Goal: Transaction & Acquisition: Purchase product/service

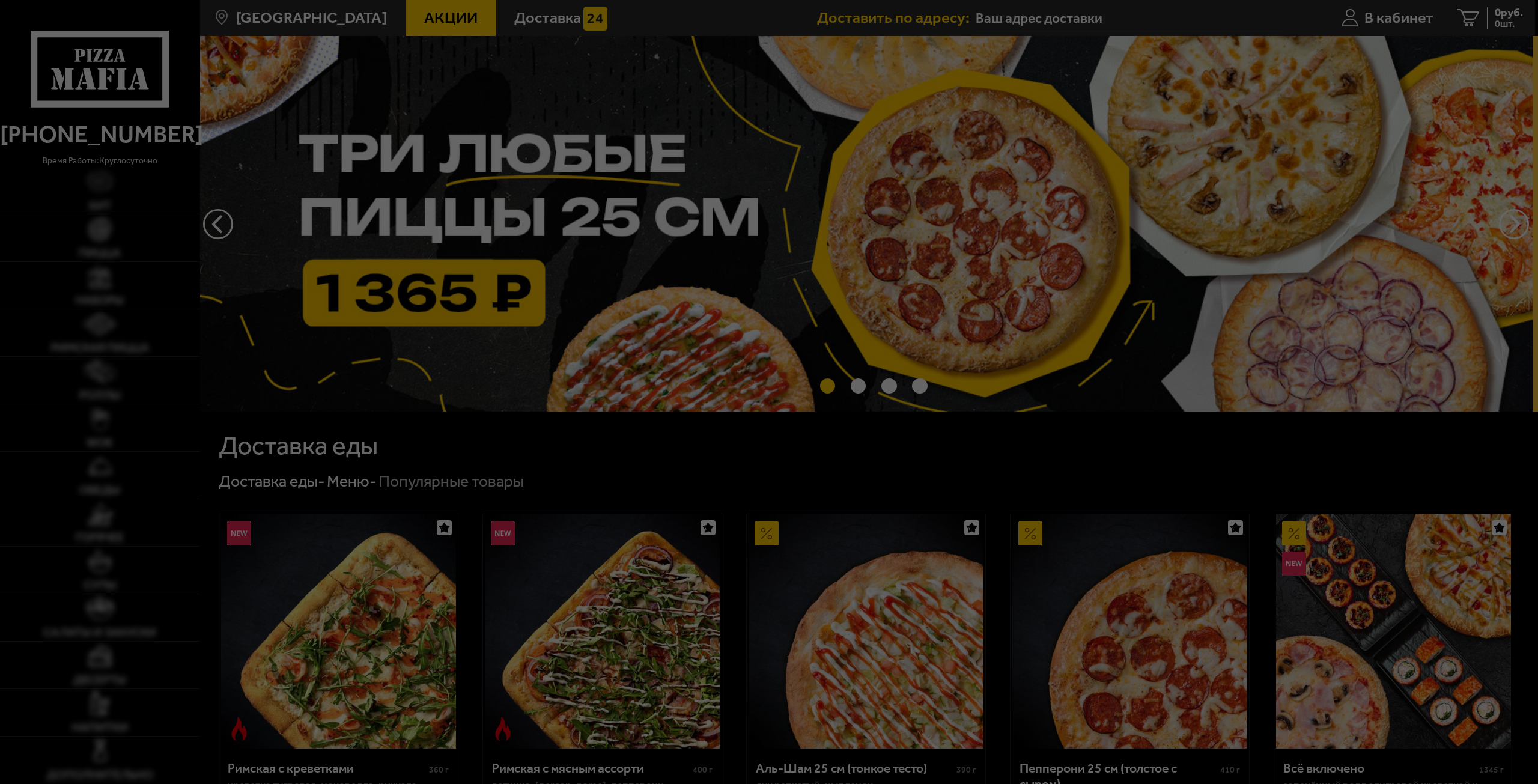
type input "[STREET_ADDRESS][DEMOGRAPHIC_DATA]"
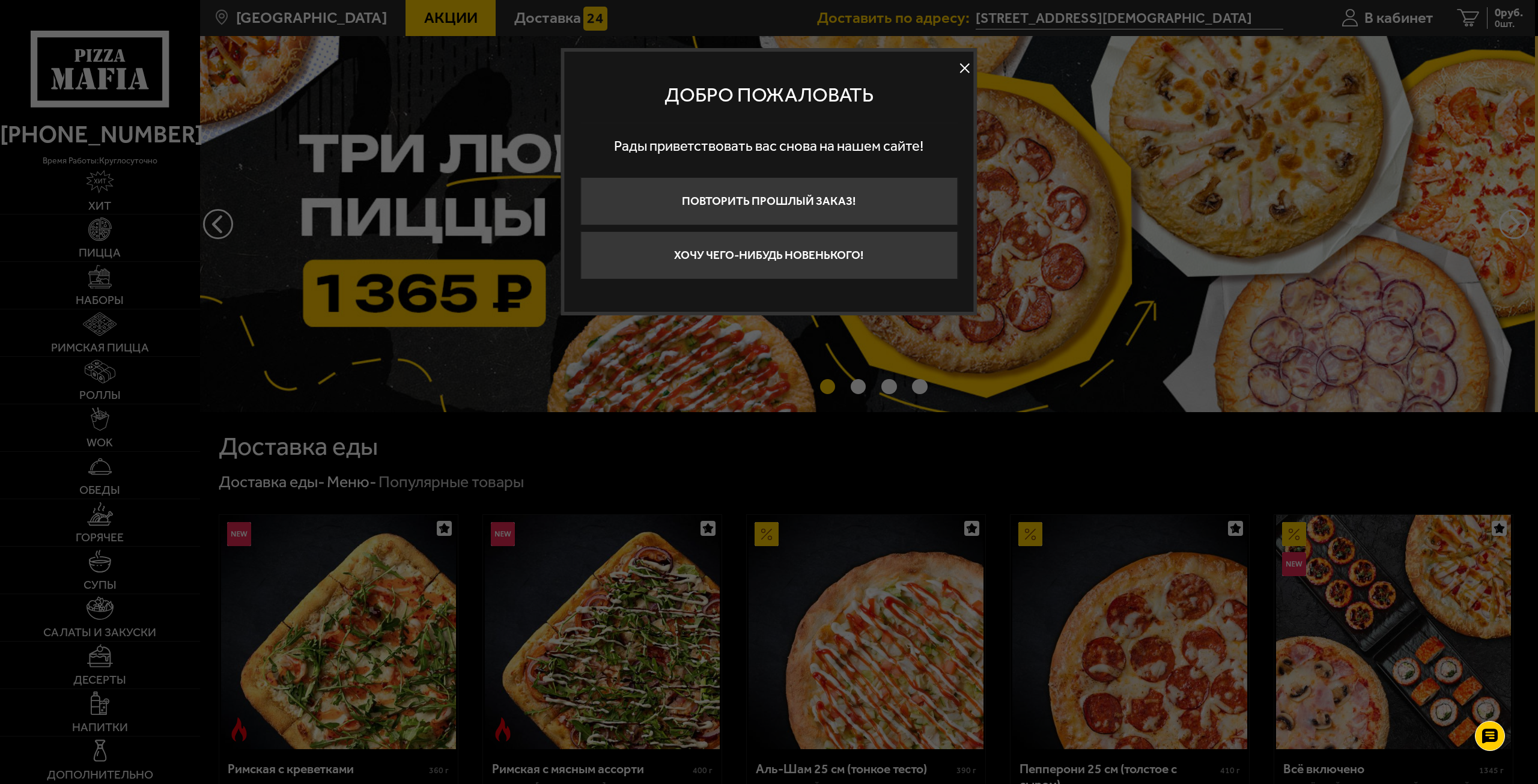
click at [959, 68] on button at bounding box center [965, 68] width 18 height 18
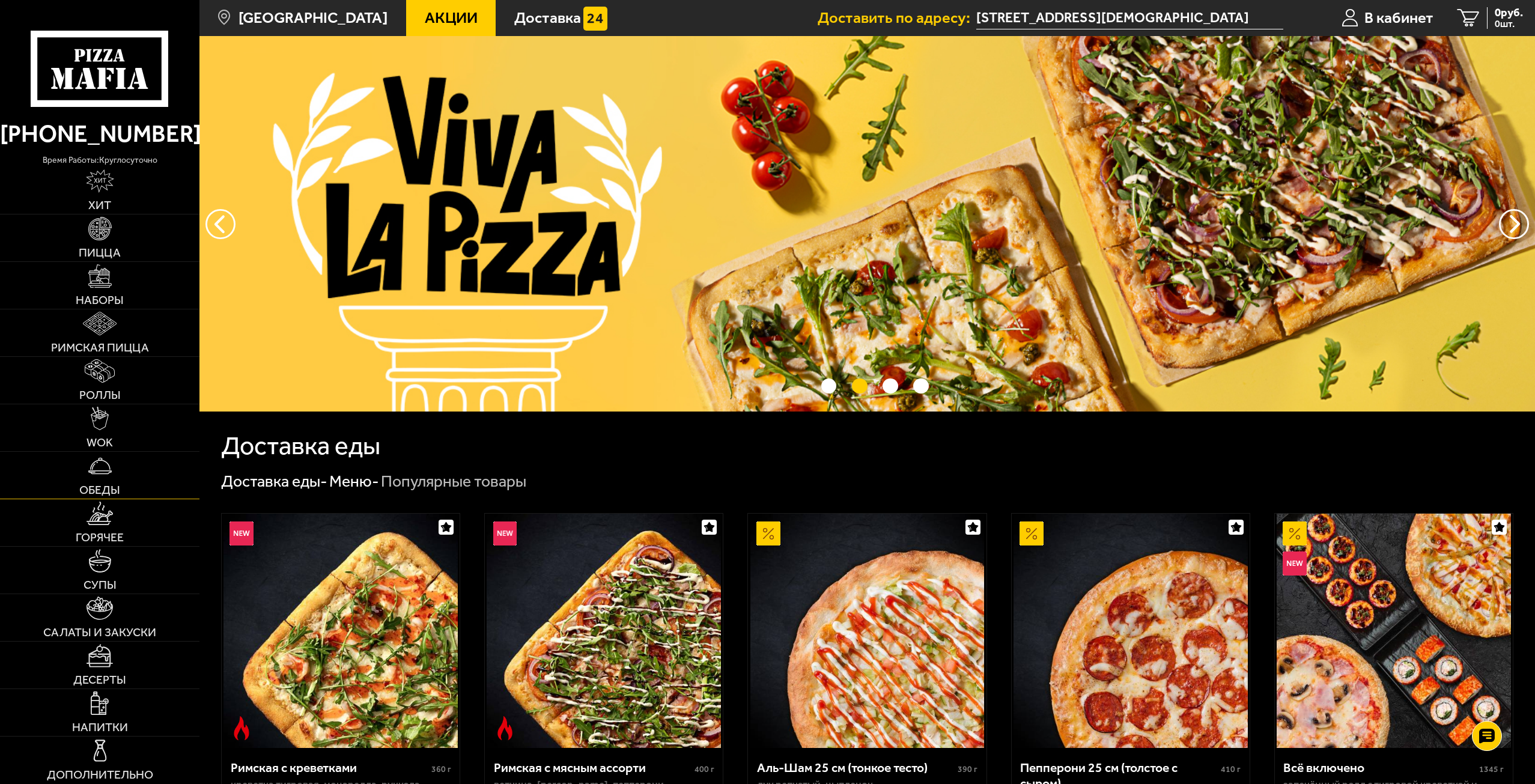
click at [112, 478] on link "Обеды" at bounding box center [99, 475] width 200 height 47
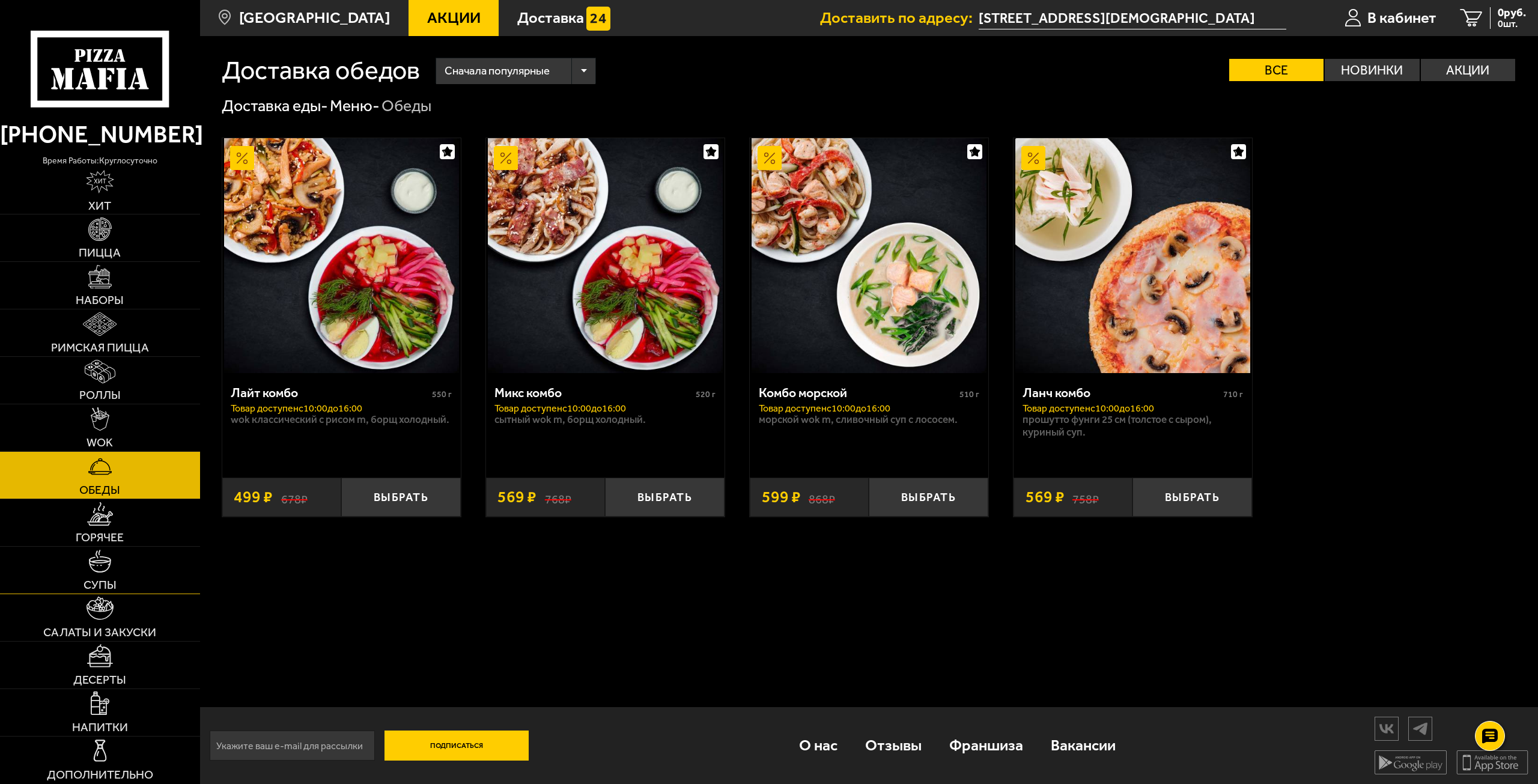
click at [99, 564] on img at bounding box center [99, 561] width 23 height 23
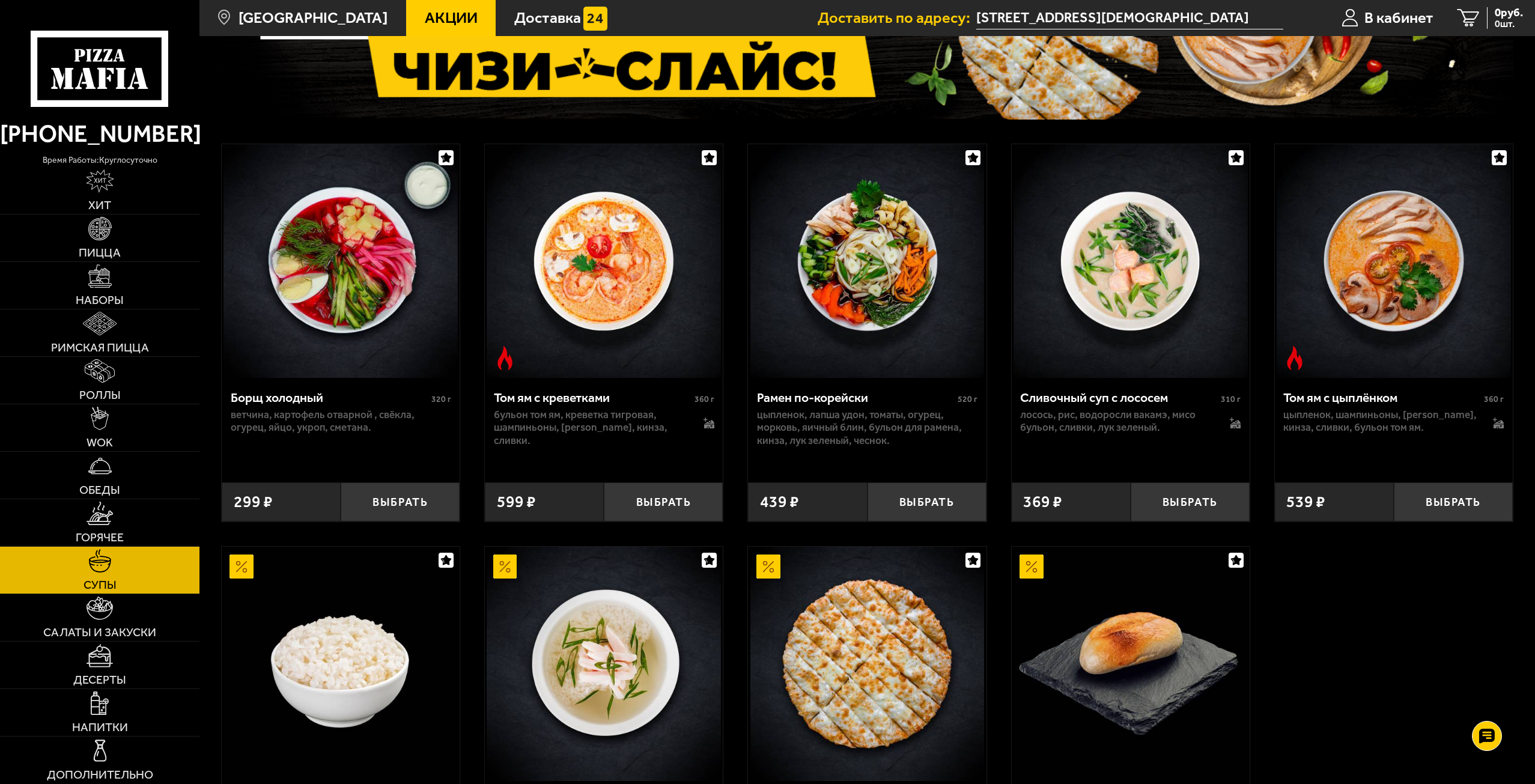
scroll to position [180, 0]
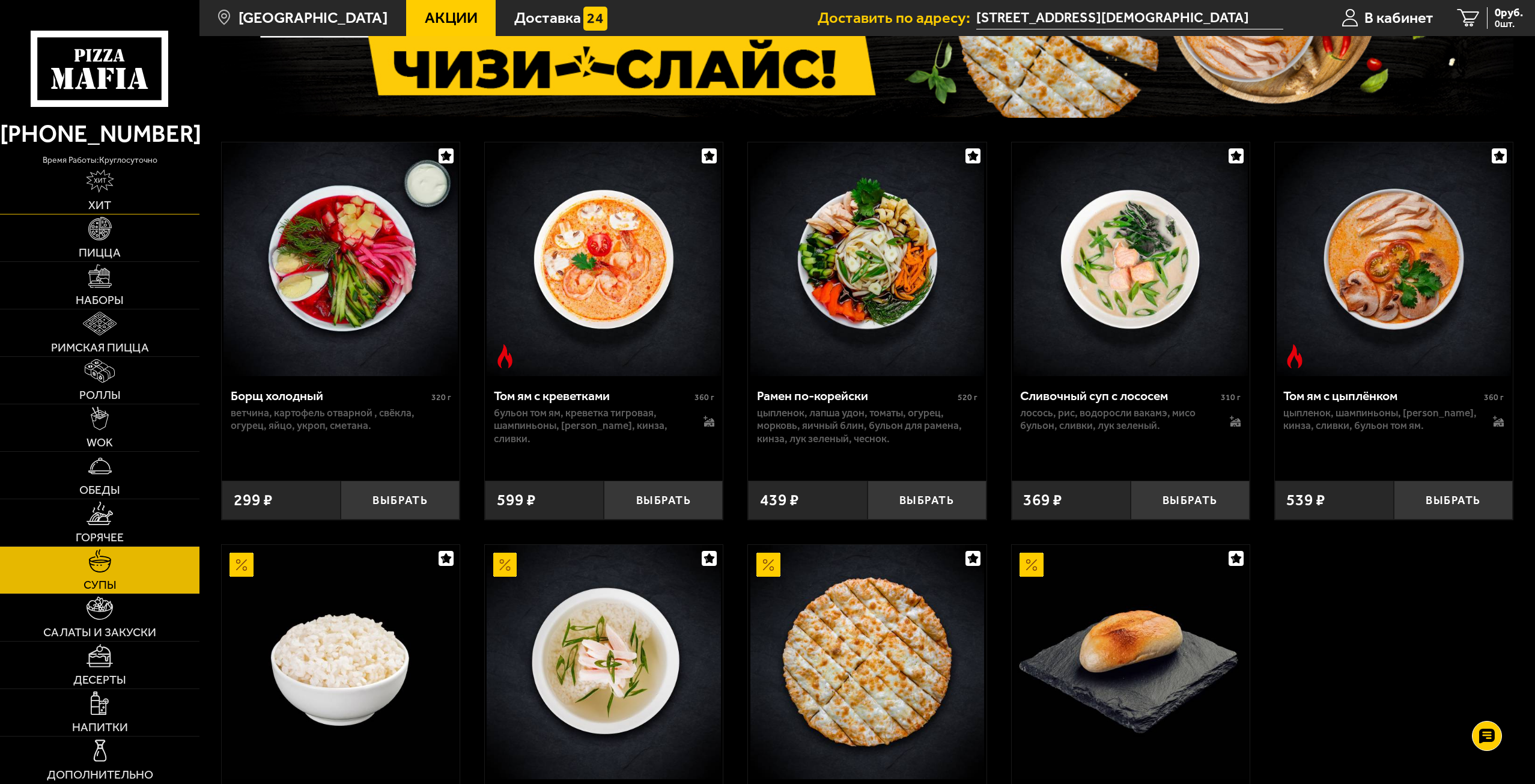
click at [98, 175] on img at bounding box center [100, 180] width 29 height 23
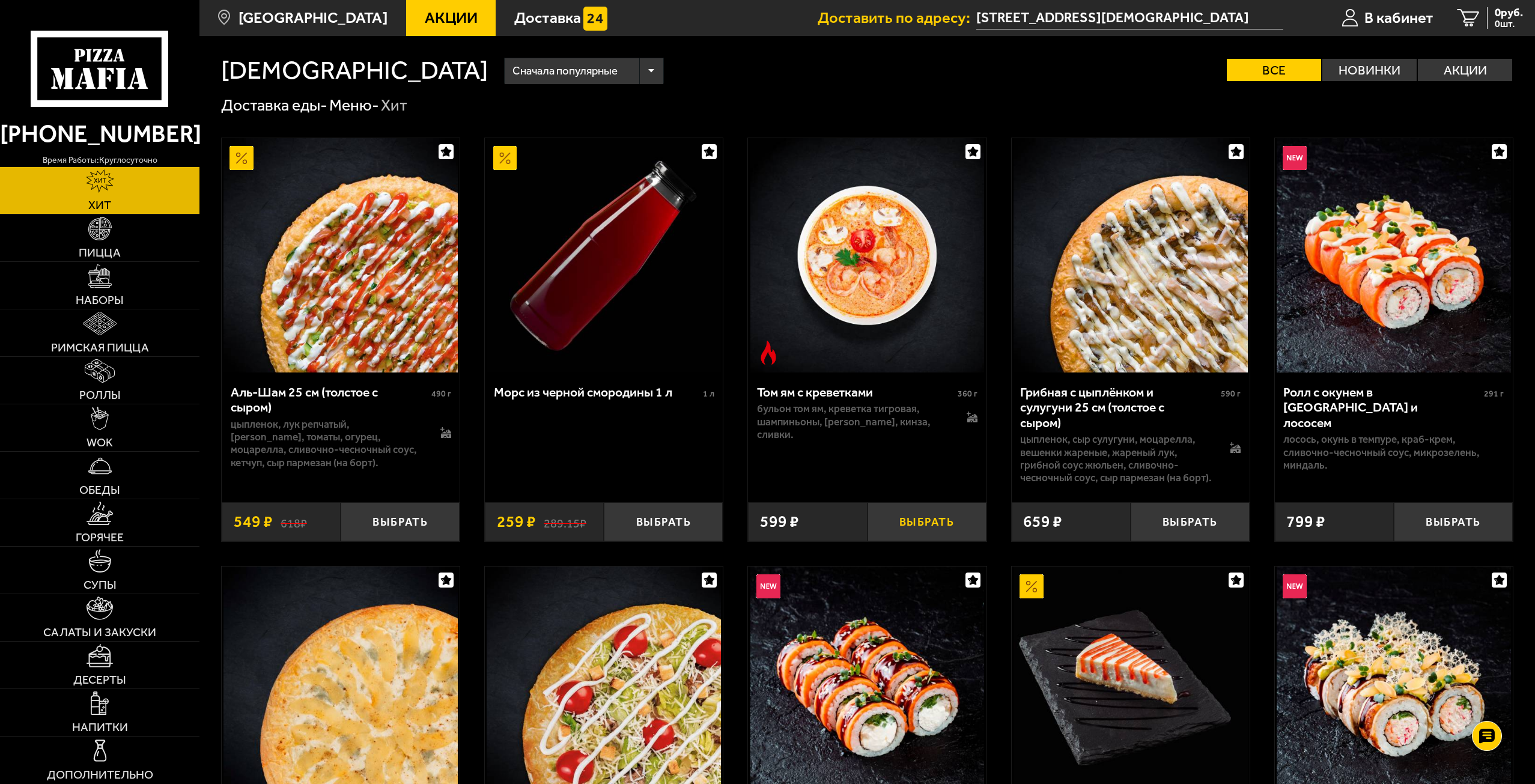
click at [927, 519] on button "Выбрать" at bounding box center [927, 522] width 119 height 39
click at [131, 367] on link "Роллы" at bounding box center [99, 380] width 200 height 47
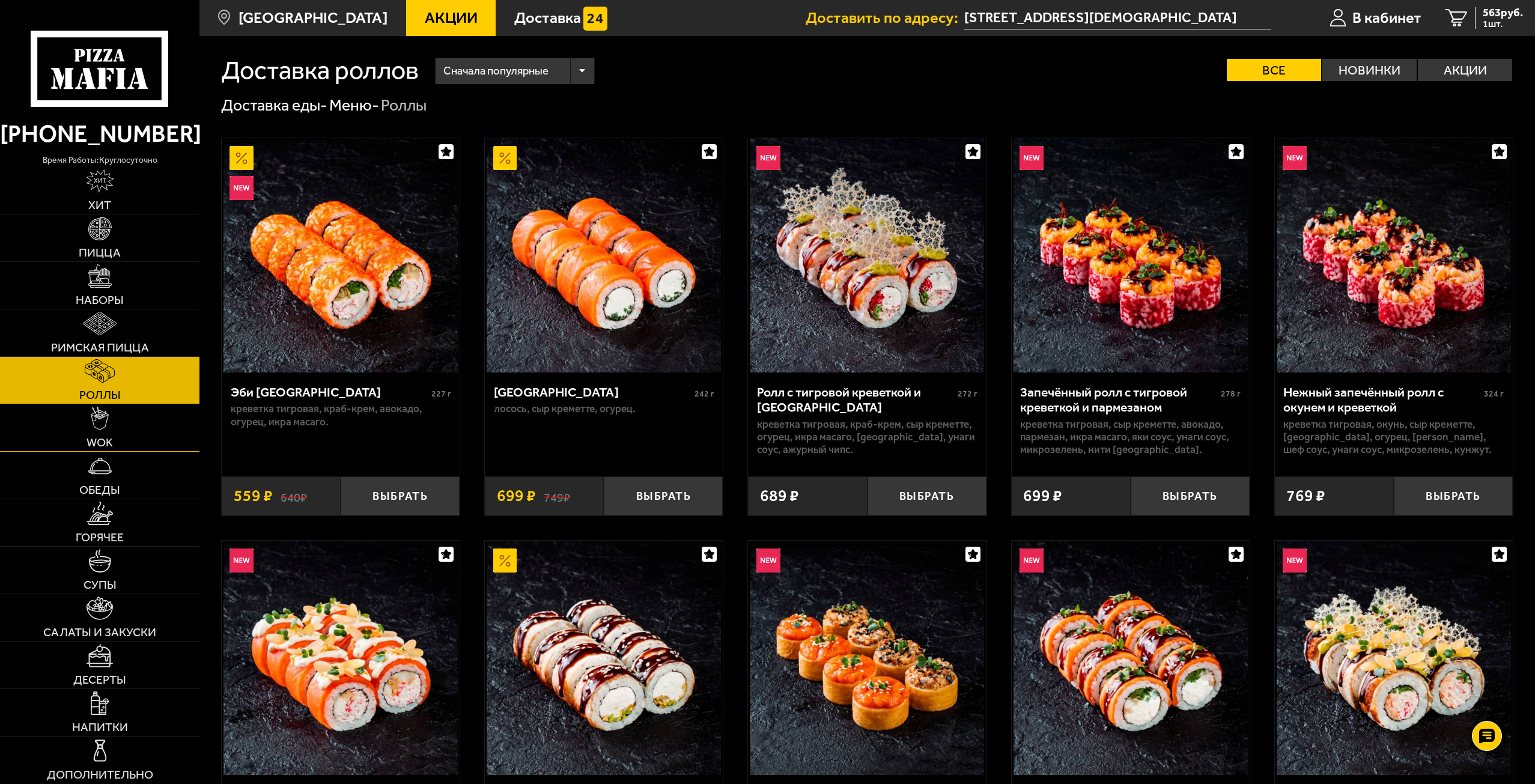
click at [110, 421] on link "WOK" at bounding box center [99, 427] width 200 height 47
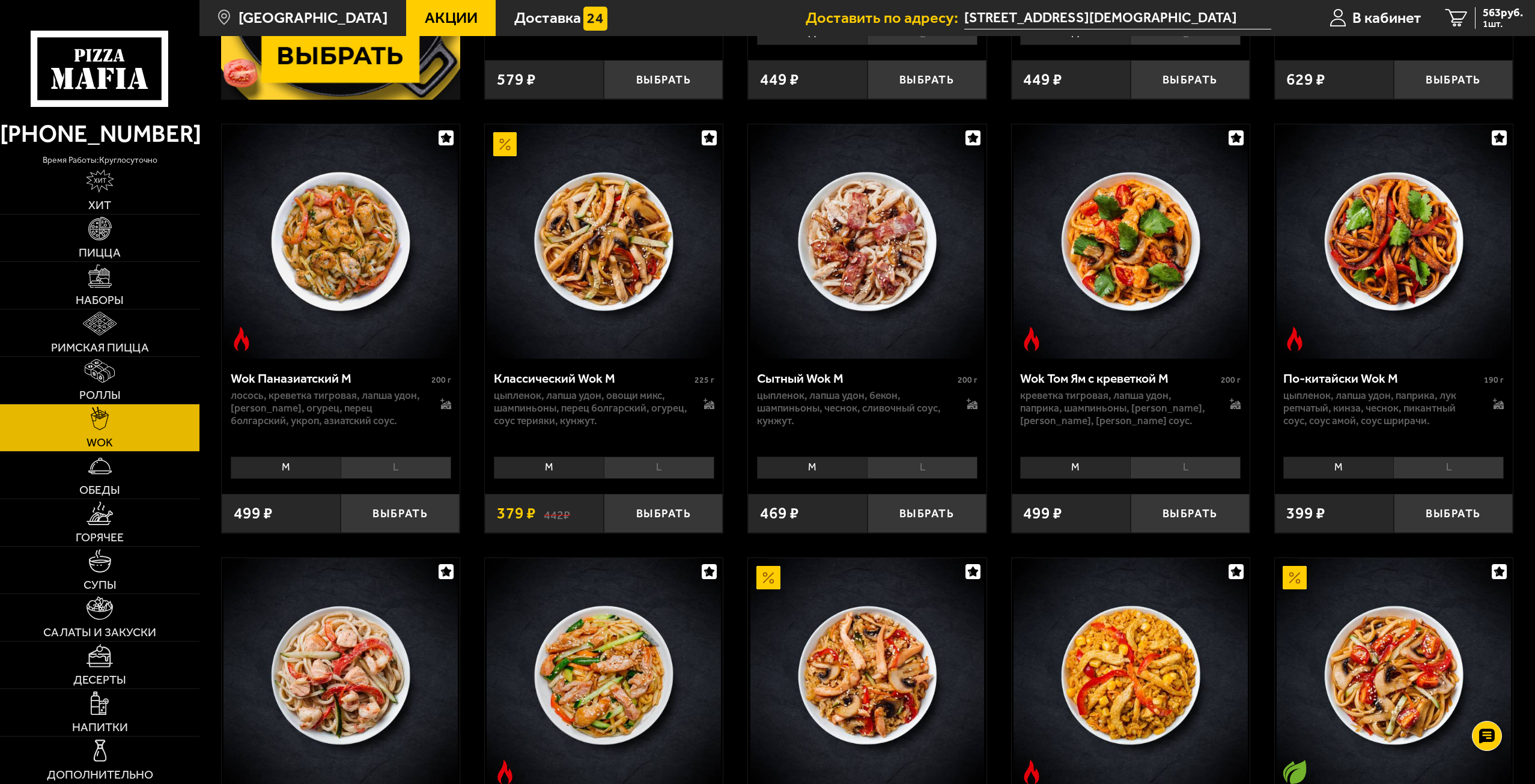
scroll to position [480, 0]
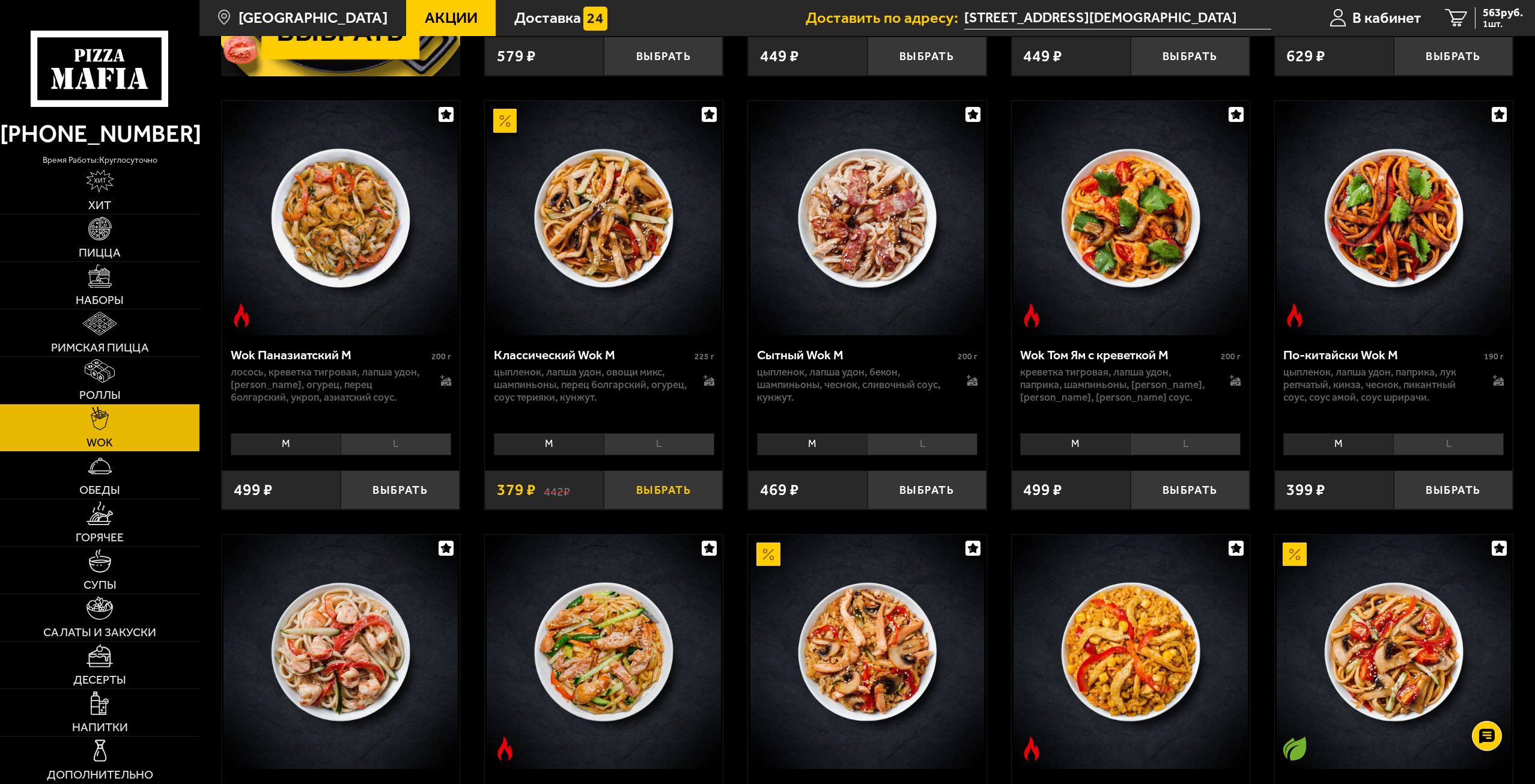
click at [679, 479] on button "Выбрать" at bounding box center [663, 490] width 119 height 39
click at [107, 477] on img at bounding box center [99, 465] width 23 height 23
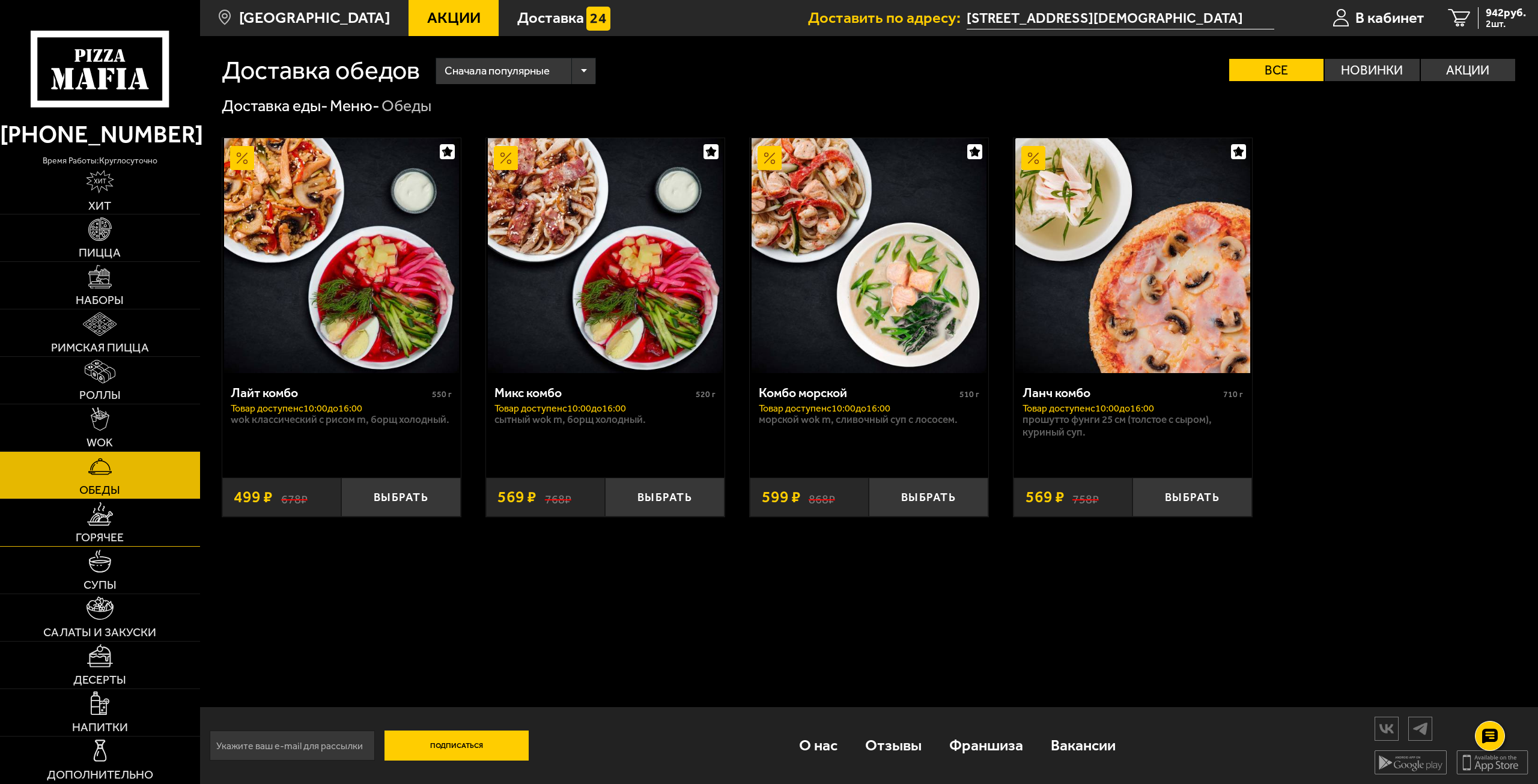
click at [126, 519] on link "Горячее" at bounding box center [100, 522] width 200 height 47
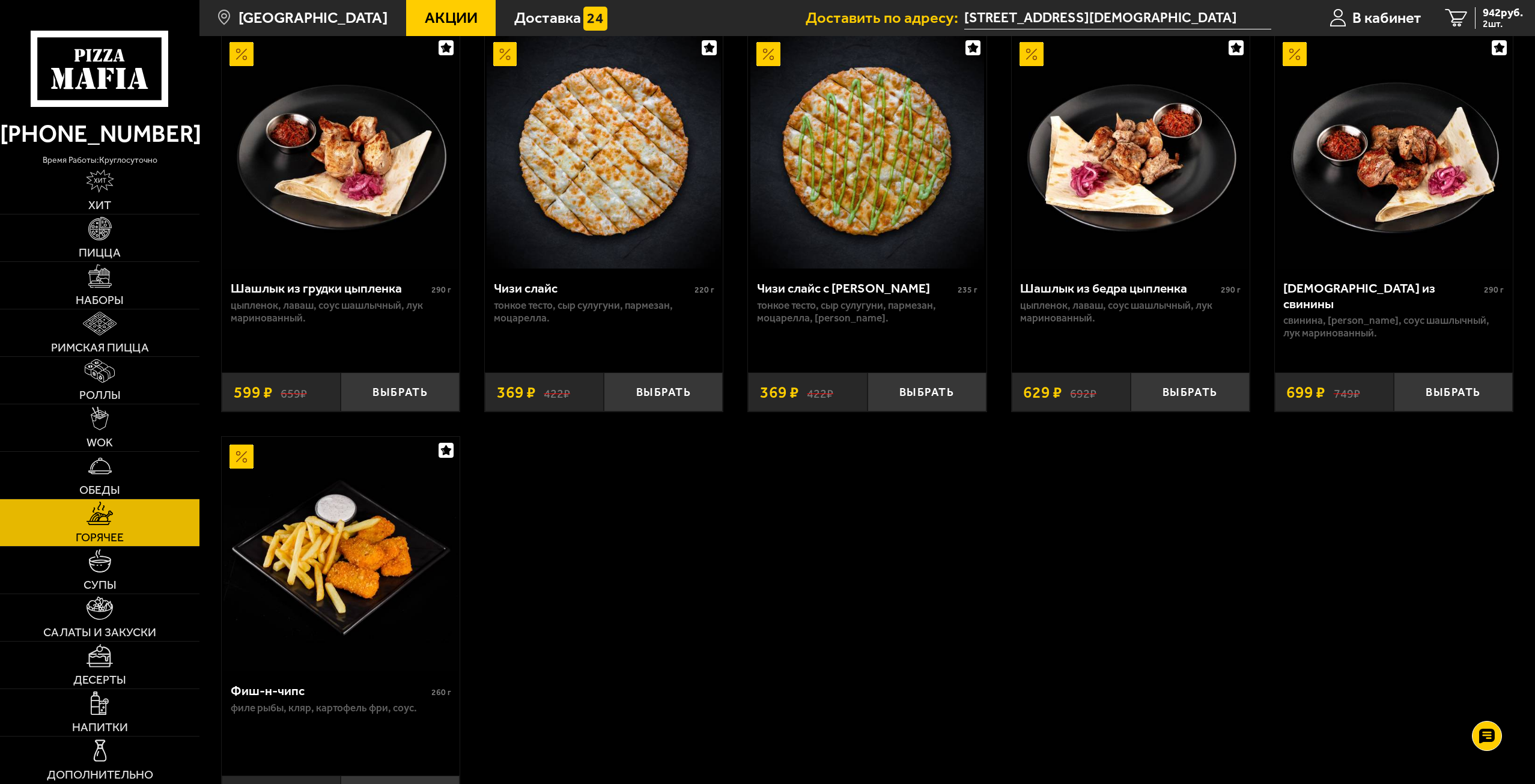
scroll to position [1141, 0]
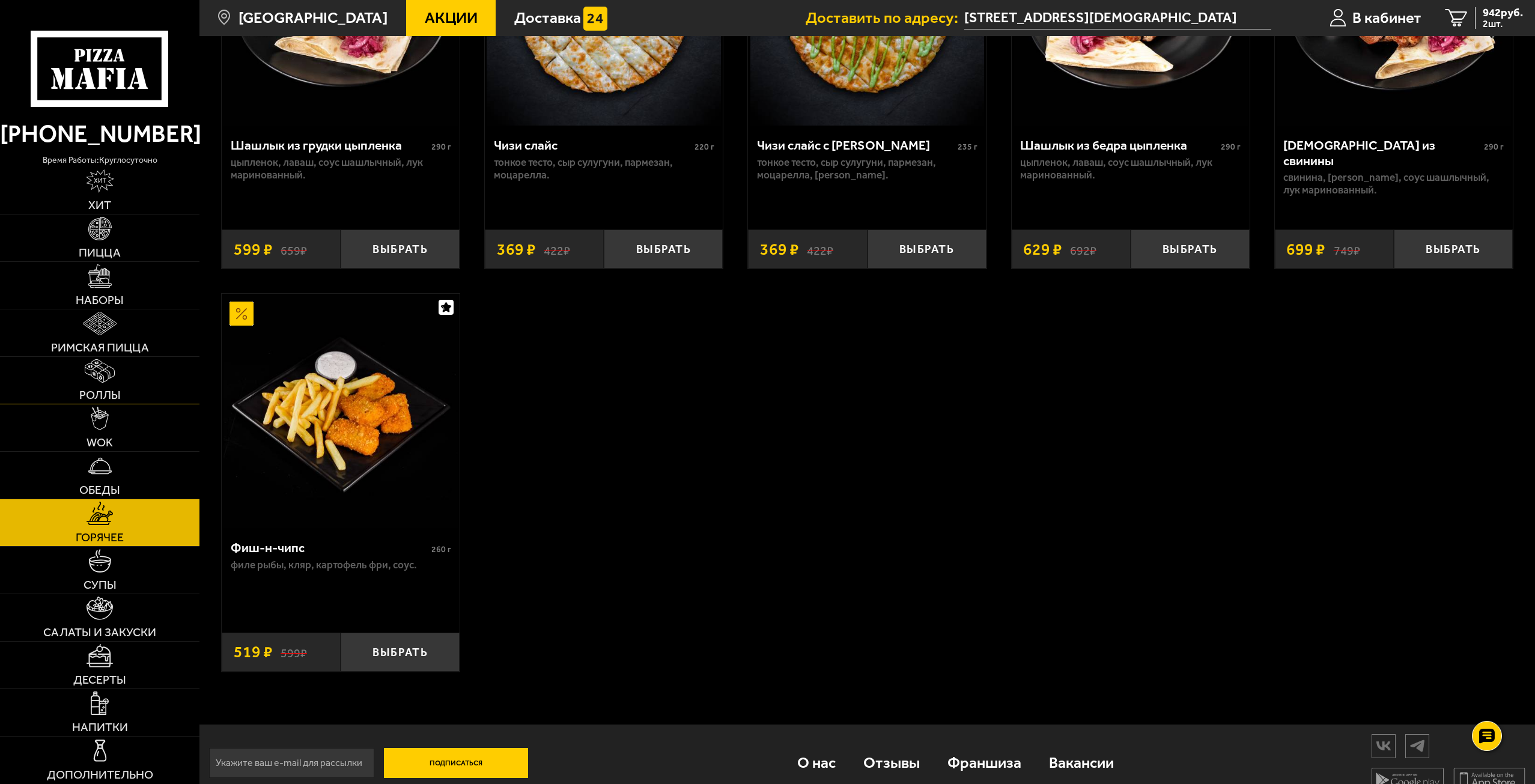
click at [101, 397] on span "Роллы" at bounding box center [100, 395] width 41 height 12
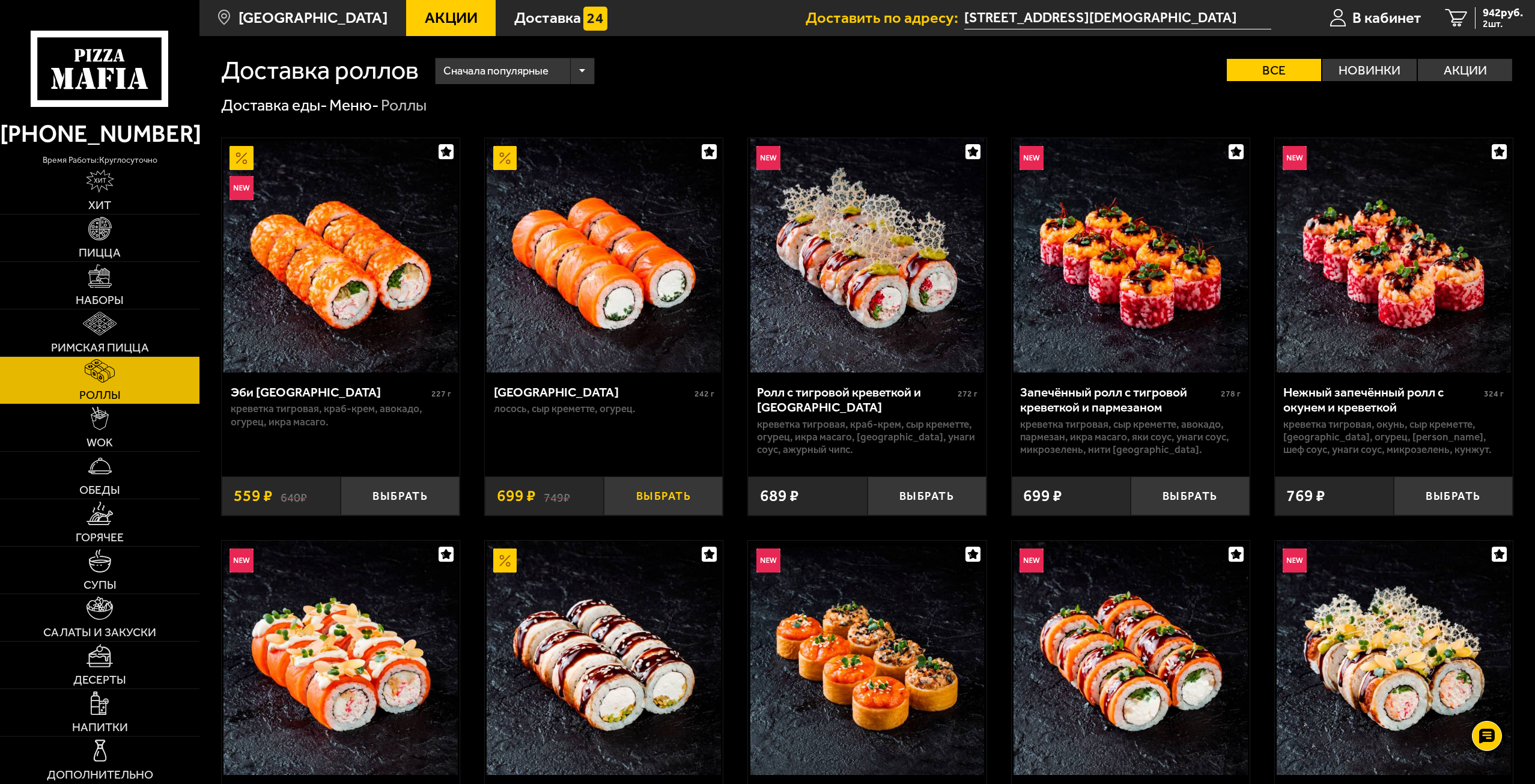
click at [692, 499] on button "Выбрать" at bounding box center [663, 495] width 119 height 39
click at [1495, 23] on span "3 шт." at bounding box center [1500, 24] width 46 height 10
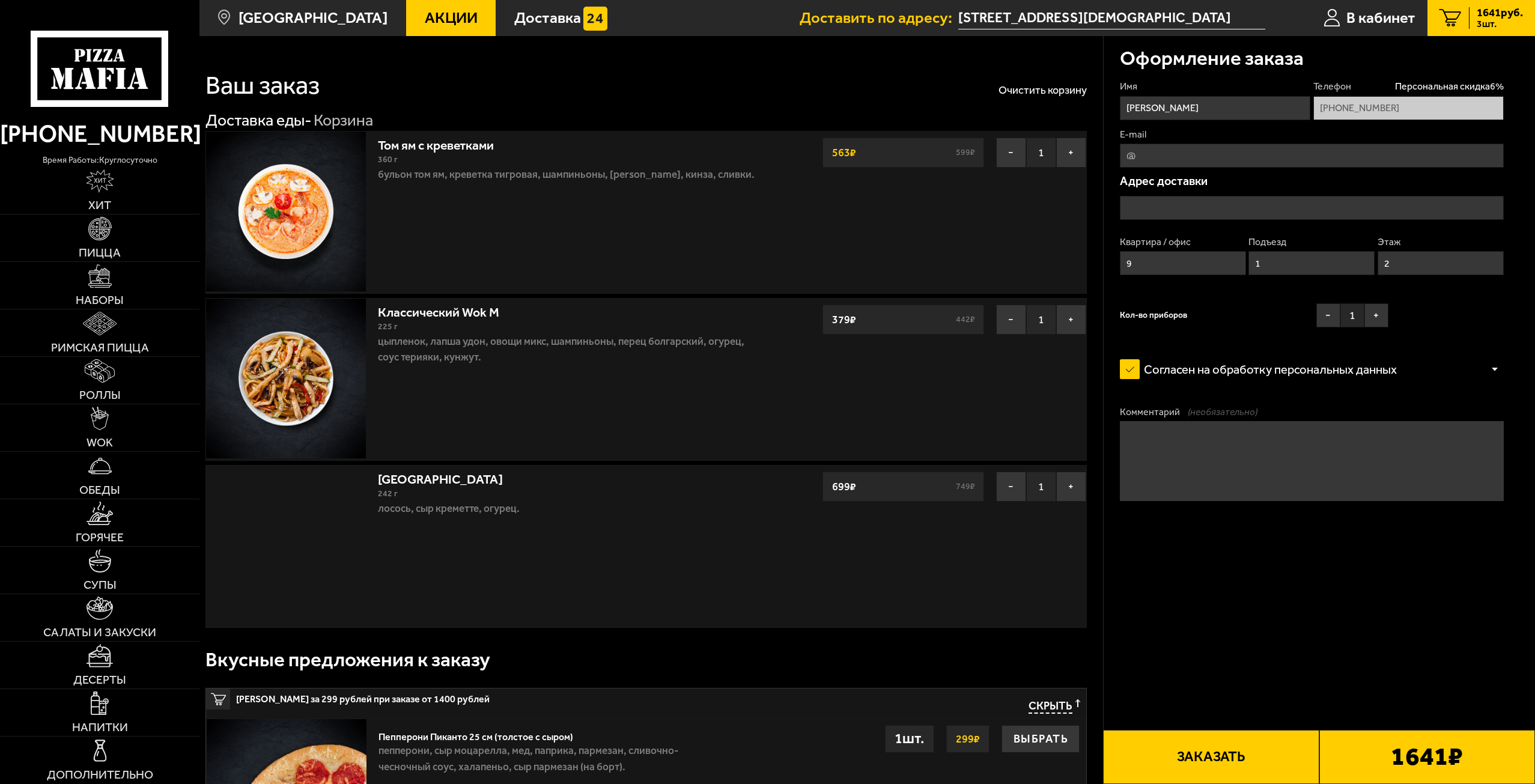
type input "[STREET_ADDRESS][DEMOGRAPHIC_DATA]"
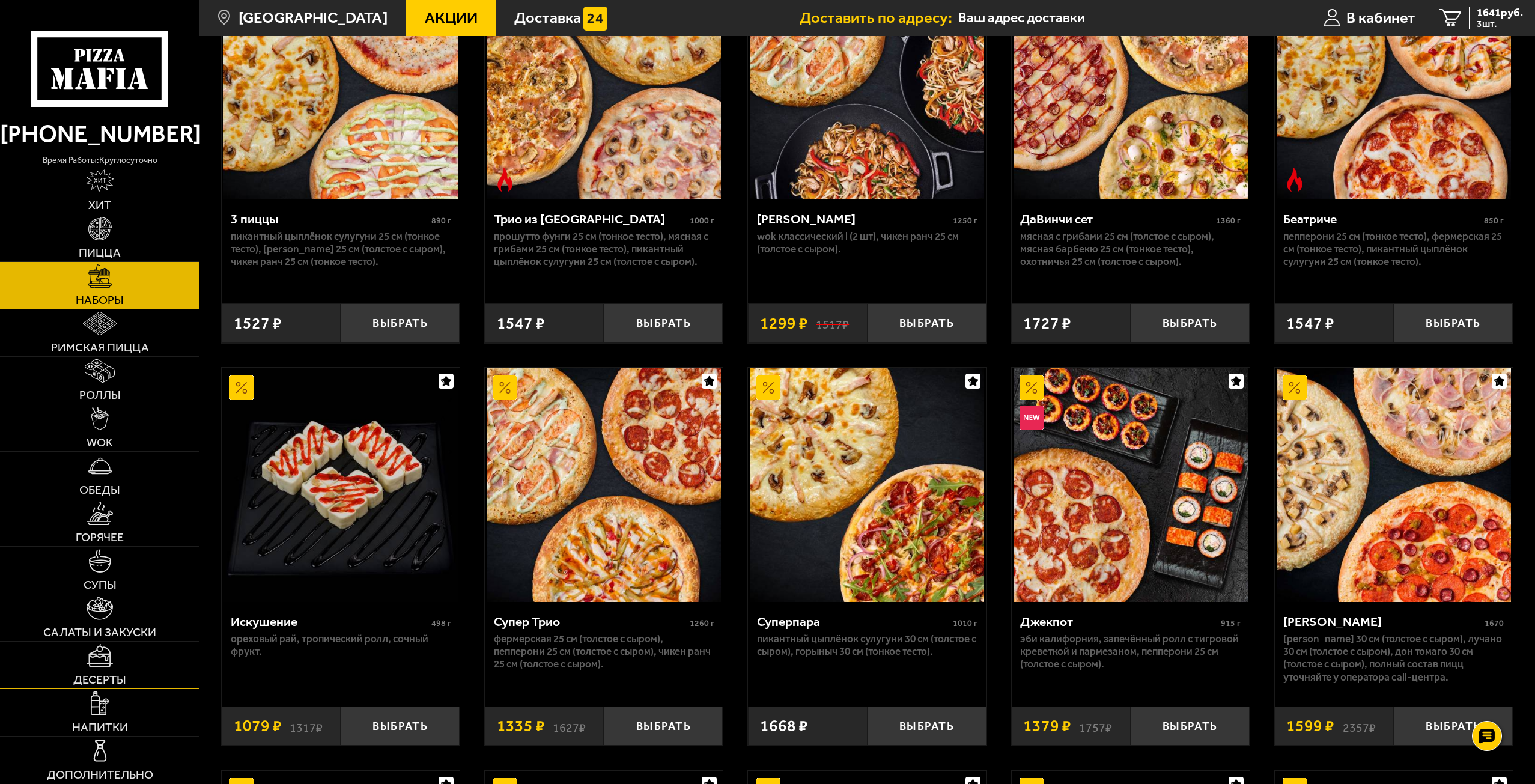
scroll to position [601, 0]
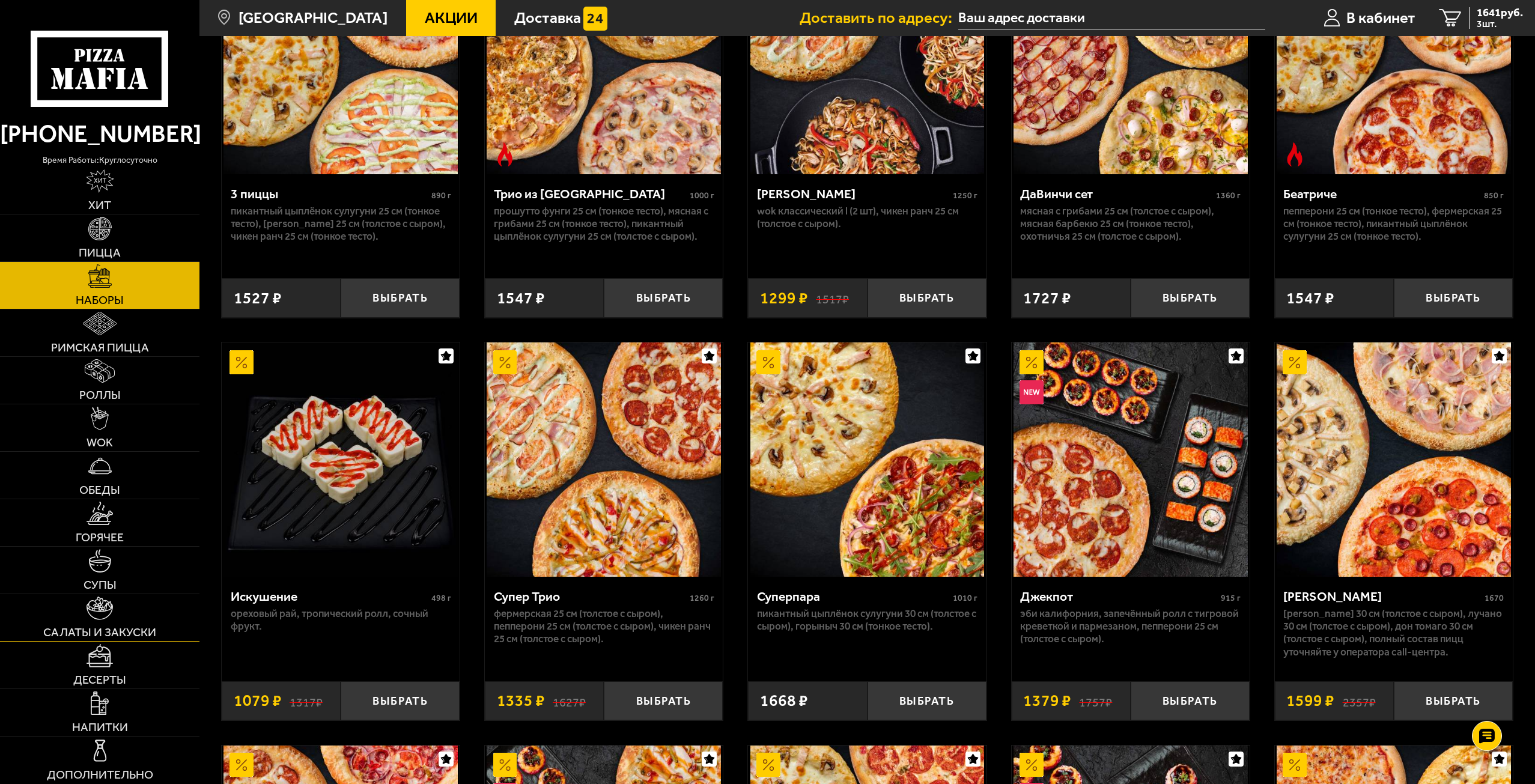
click at [119, 632] on span "Салаты и закуски" at bounding box center [99, 632] width 113 height 12
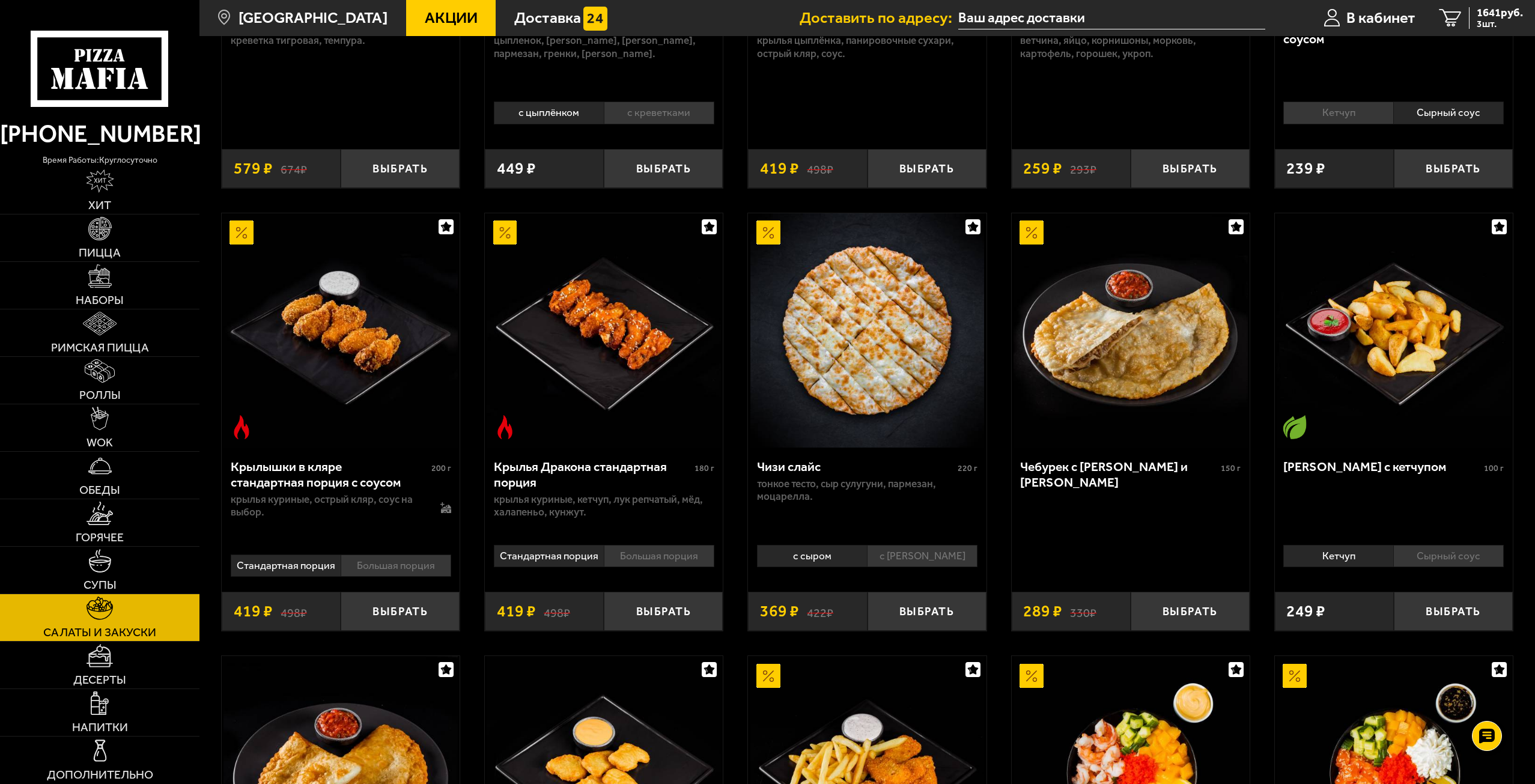
scroll to position [360, 0]
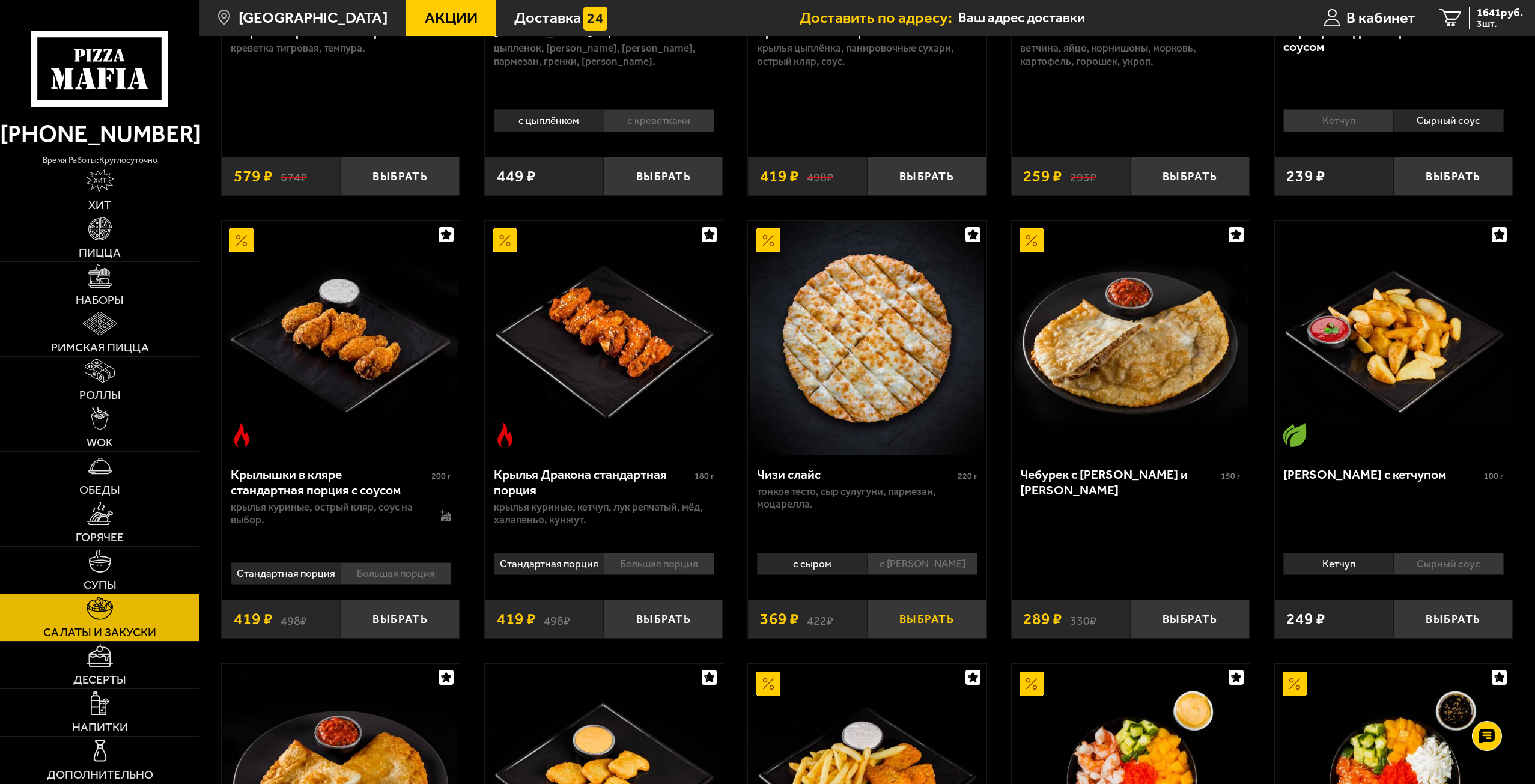
click at [964, 626] on button "Выбрать" at bounding box center [927, 619] width 119 height 39
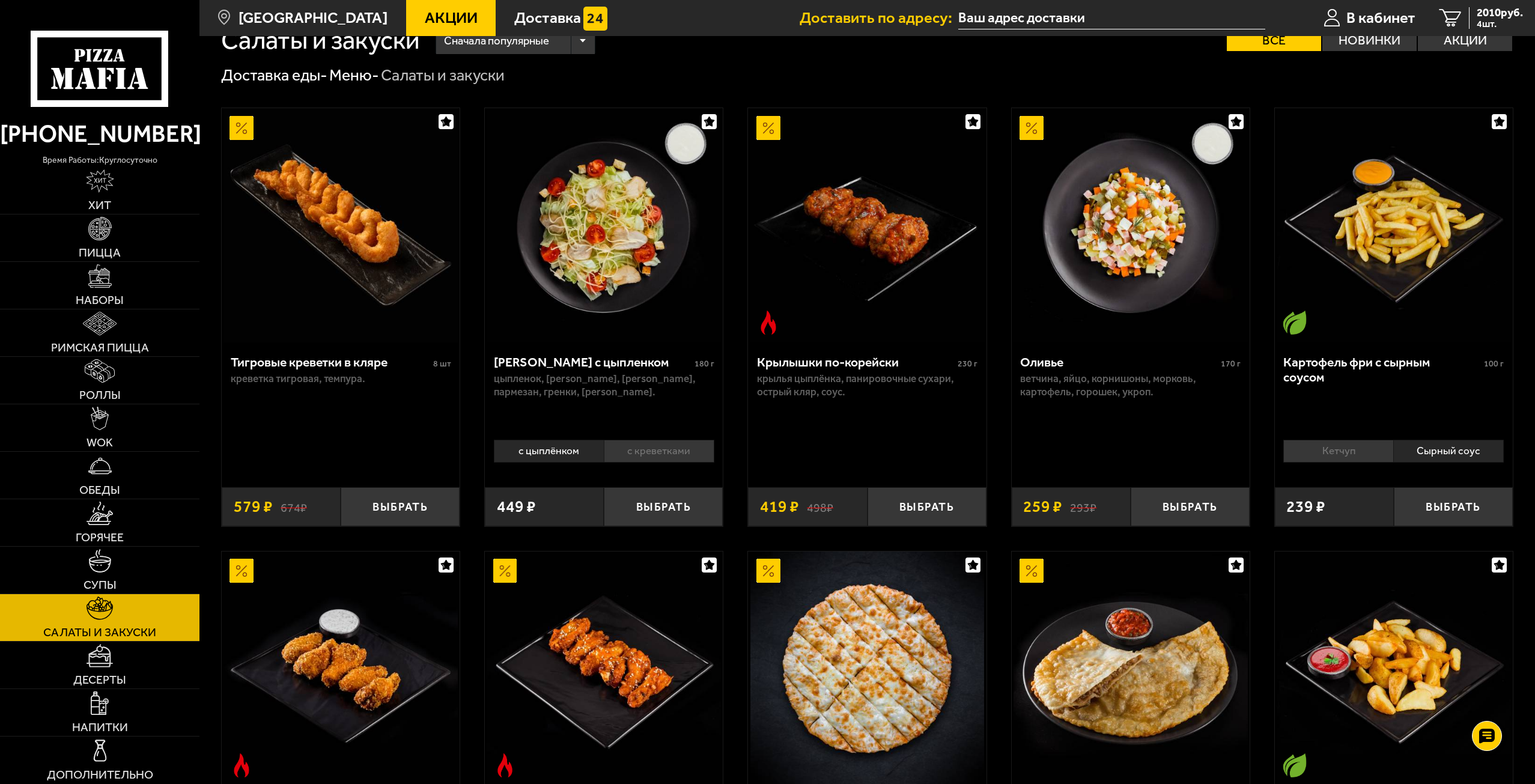
scroll to position [0, 0]
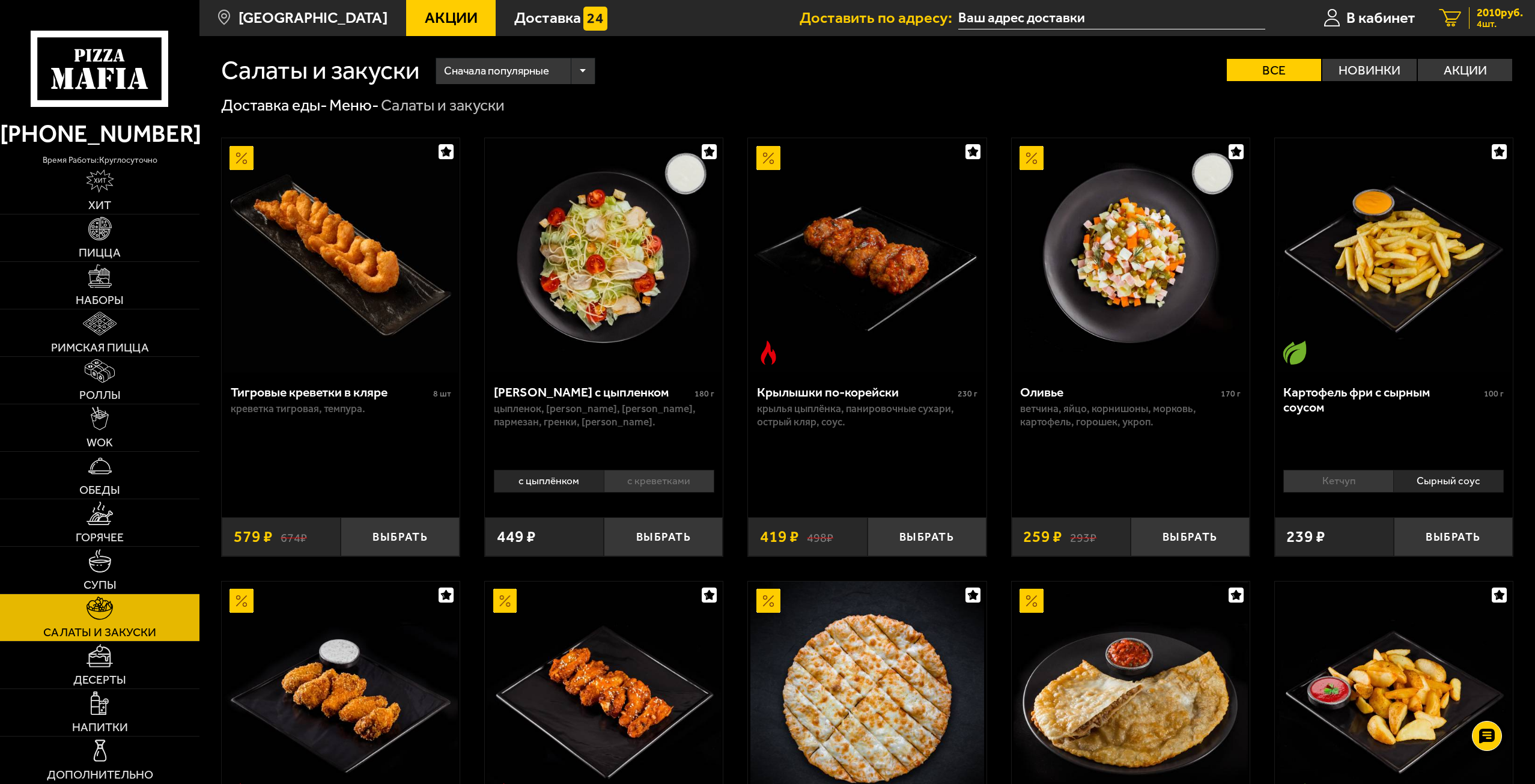
click at [1477, 23] on span "4 шт." at bounding box center [1500, 24] width 46 height 10
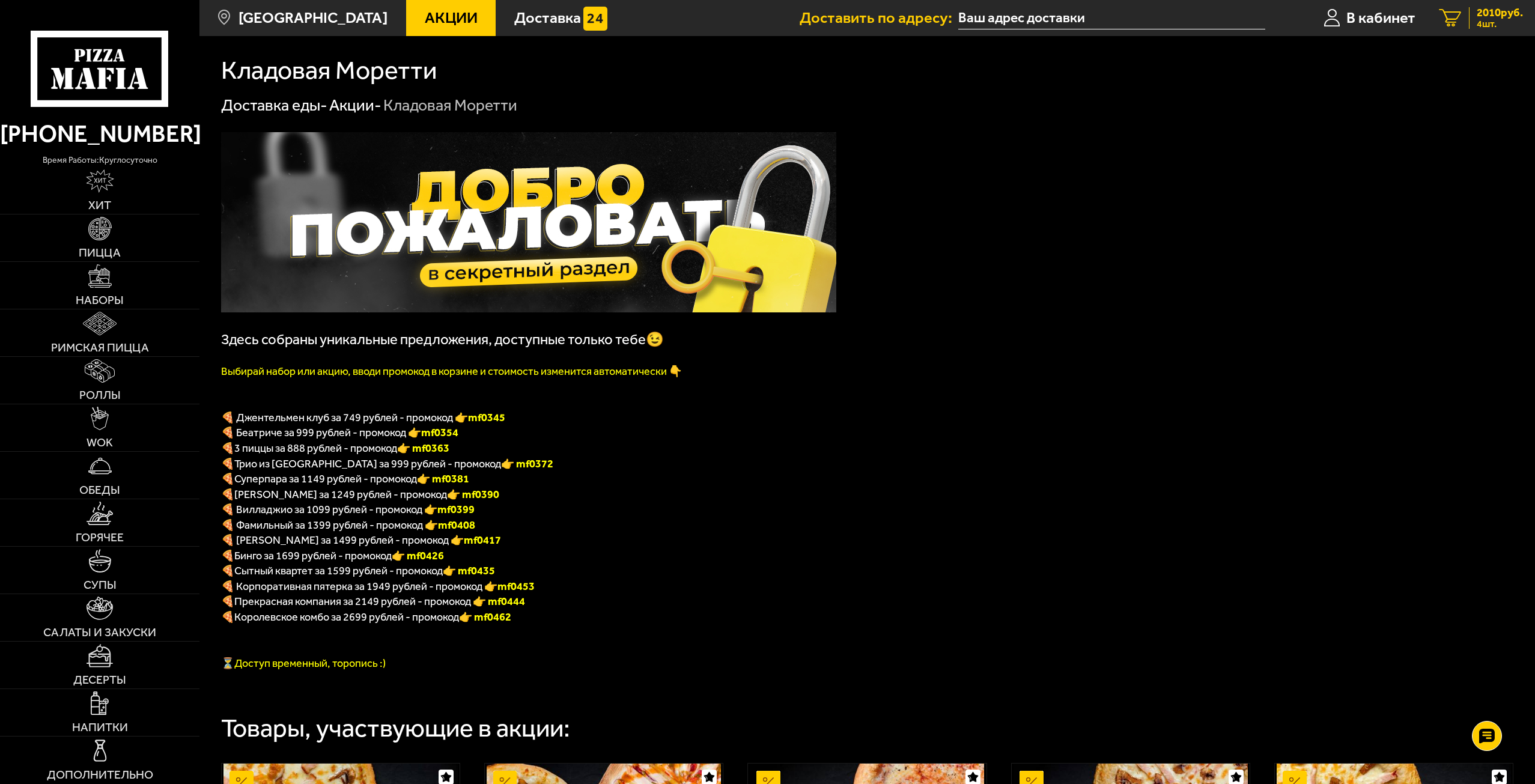
click at [1483, 21] on span "4 шт." at bounding box center [1500, 24] width 46 height 10
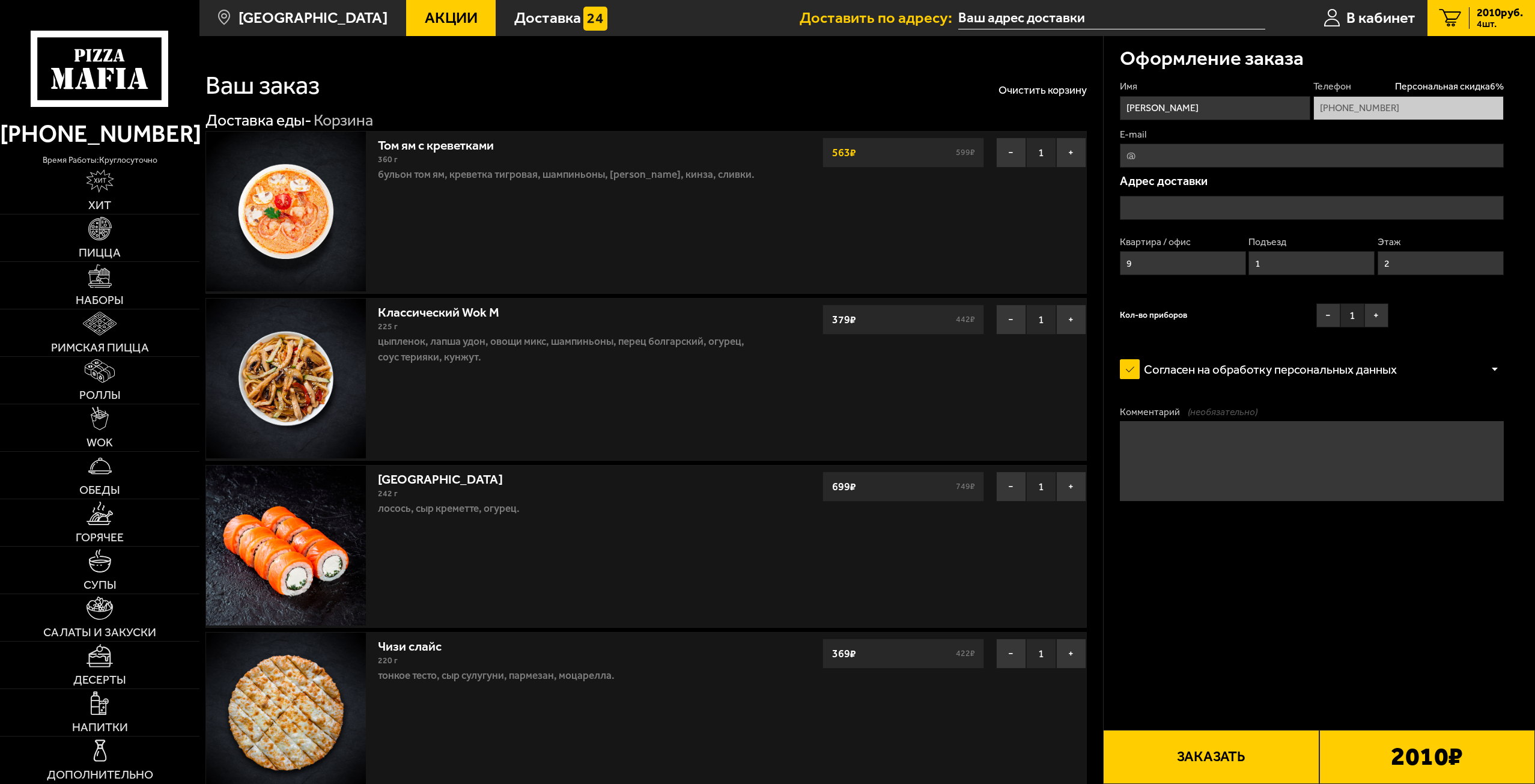
type input "улица Кораблестроителей, 36/1"
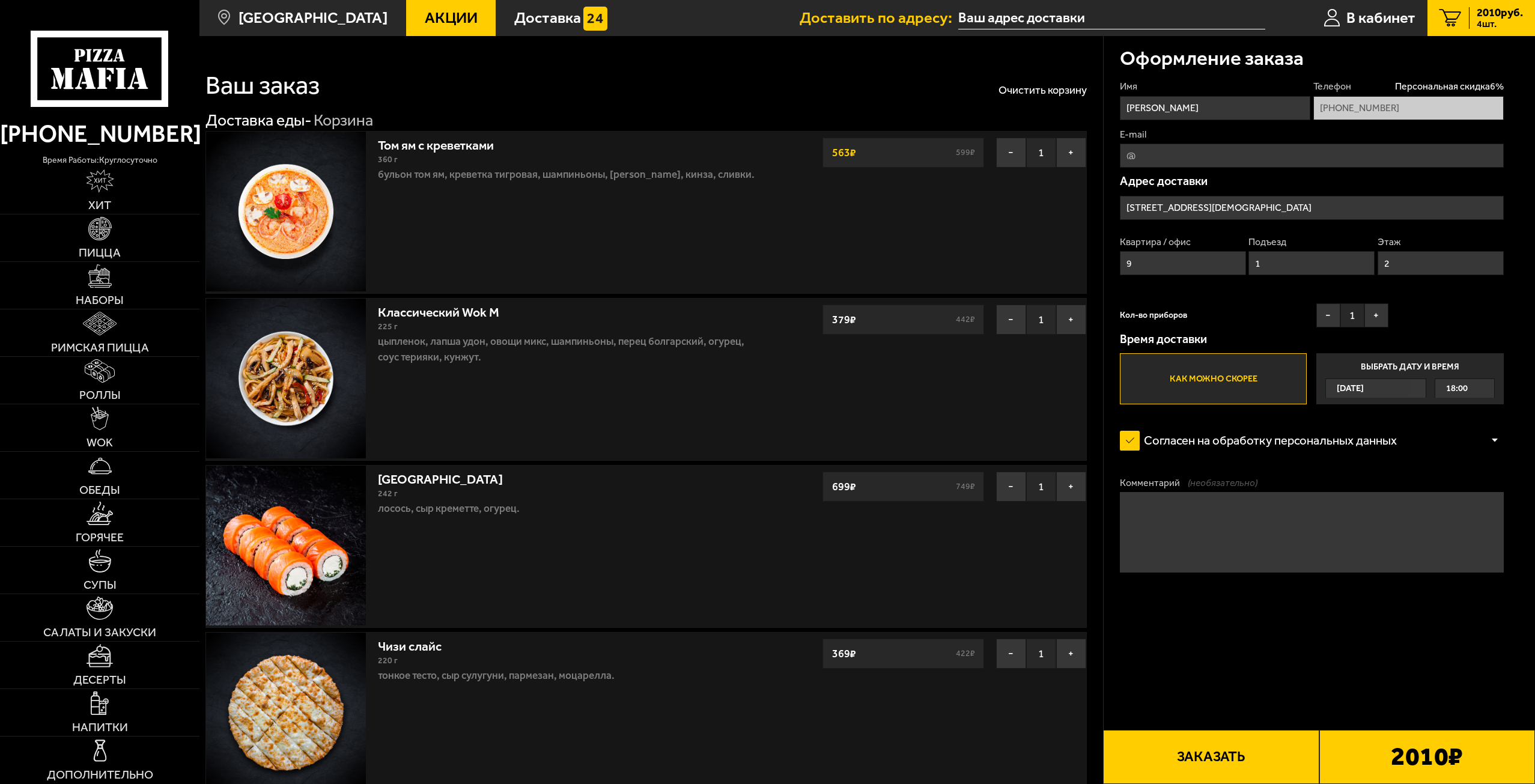
click at [1177, 149] on input "E-mail" at bounding box center [1312, 156] width 384 height 24
click at [1195, 313] on div "Кол-во приборов − 1 +" at bounding box center [1254, 319] width 269 height 30
click at [1499, 442] on div at bounding box center [1494, 440] width 18 height 9
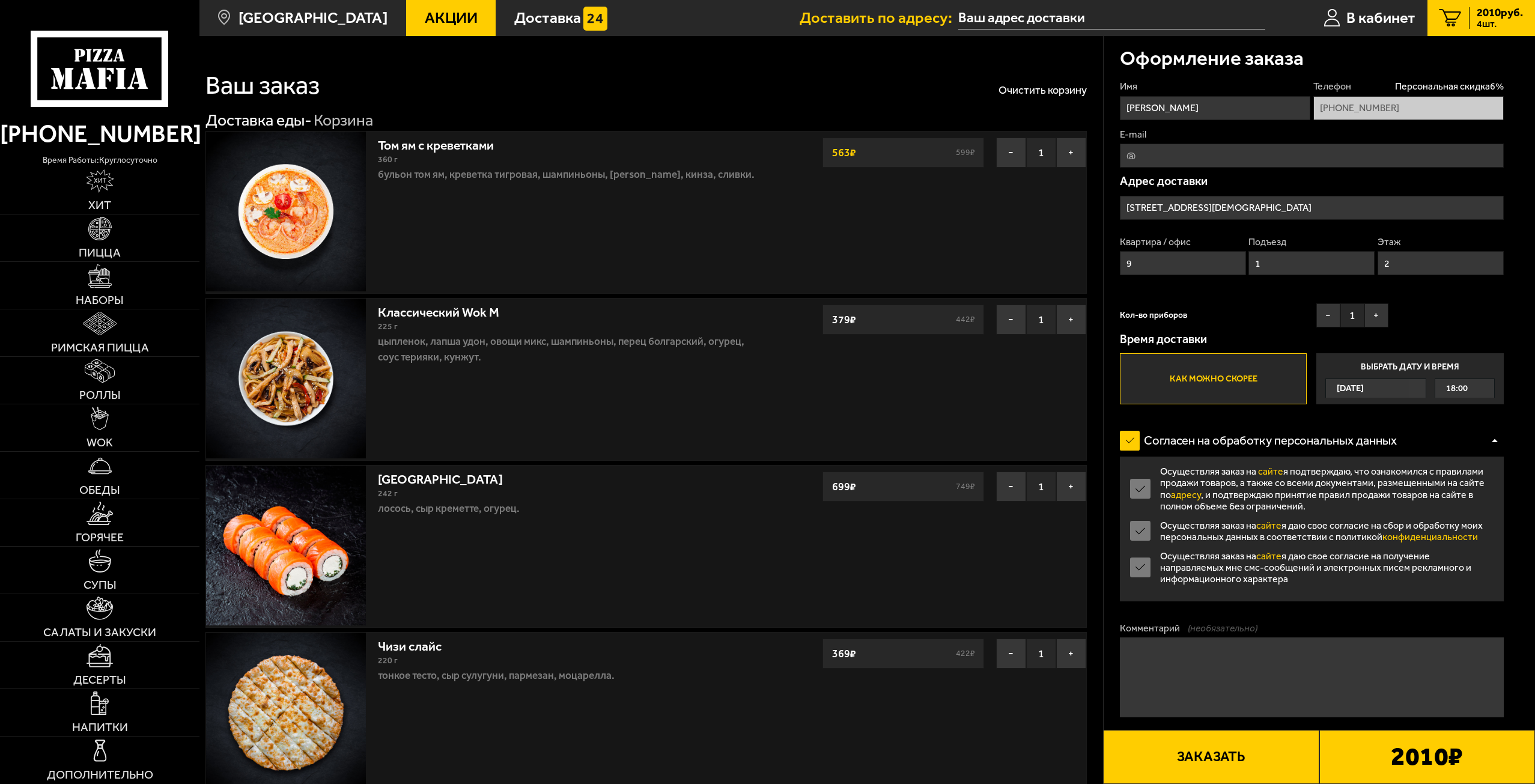
click at [1502, 454] on div "Согласен на обработку персональных данных" at bounding box center [1312, 441] width 384 height 32
click at [1498, 446] on div "Согласен на обработку персональных данных" at bounding box center [1312, 441] width 384 height 32
click at [1491, 448] on div "Согласен на обработку персональных данных" at bounding box center [1312, 441] width 384 height 32
click at [1495, 444] on div at bounding box center [1494, 440] width 18 height 9
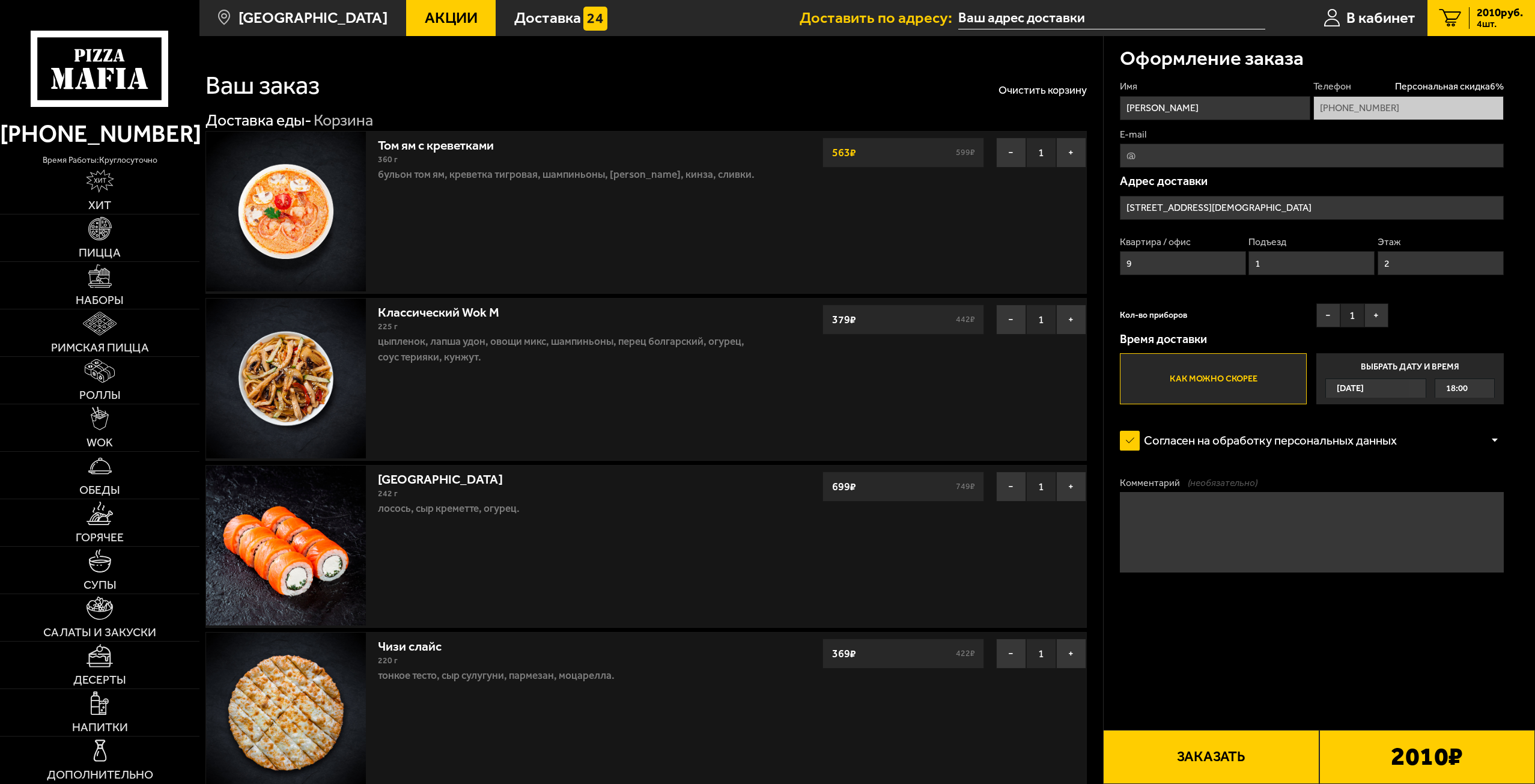
click at [1401, 748] on b "2010 ₽" at bounding box center [1427, 756] width 72 height 25
click at [1238, 764] on button "Заказать" at bounding box center [1211, 757] width 216 height 54
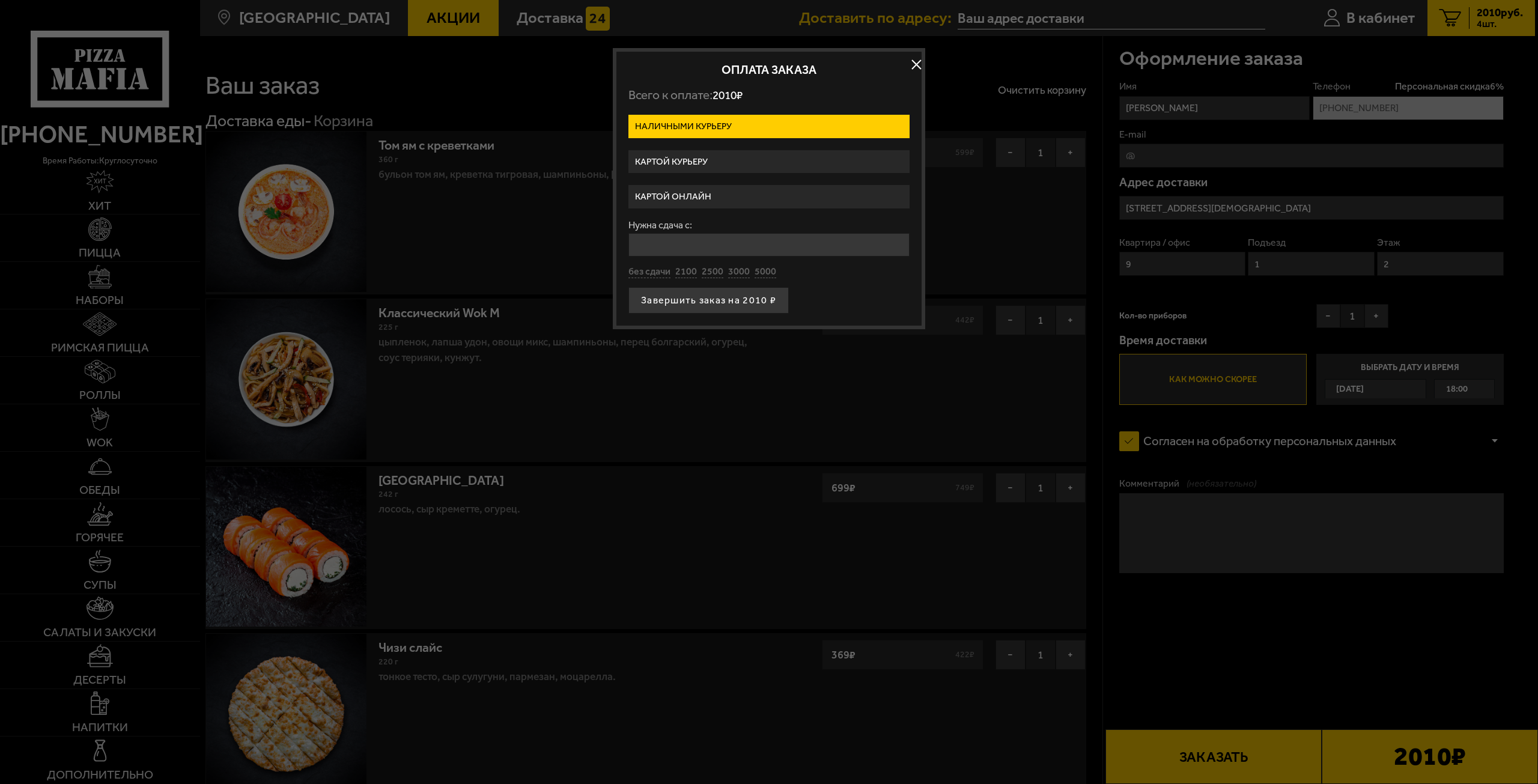
click at [771, 189] on label "Картой онлайн" at bounding box center [769, 196] width 282 height 23
click at [0, 0] on input "Картой онлайн" at bounding box center [0, 0] width 0 height 0
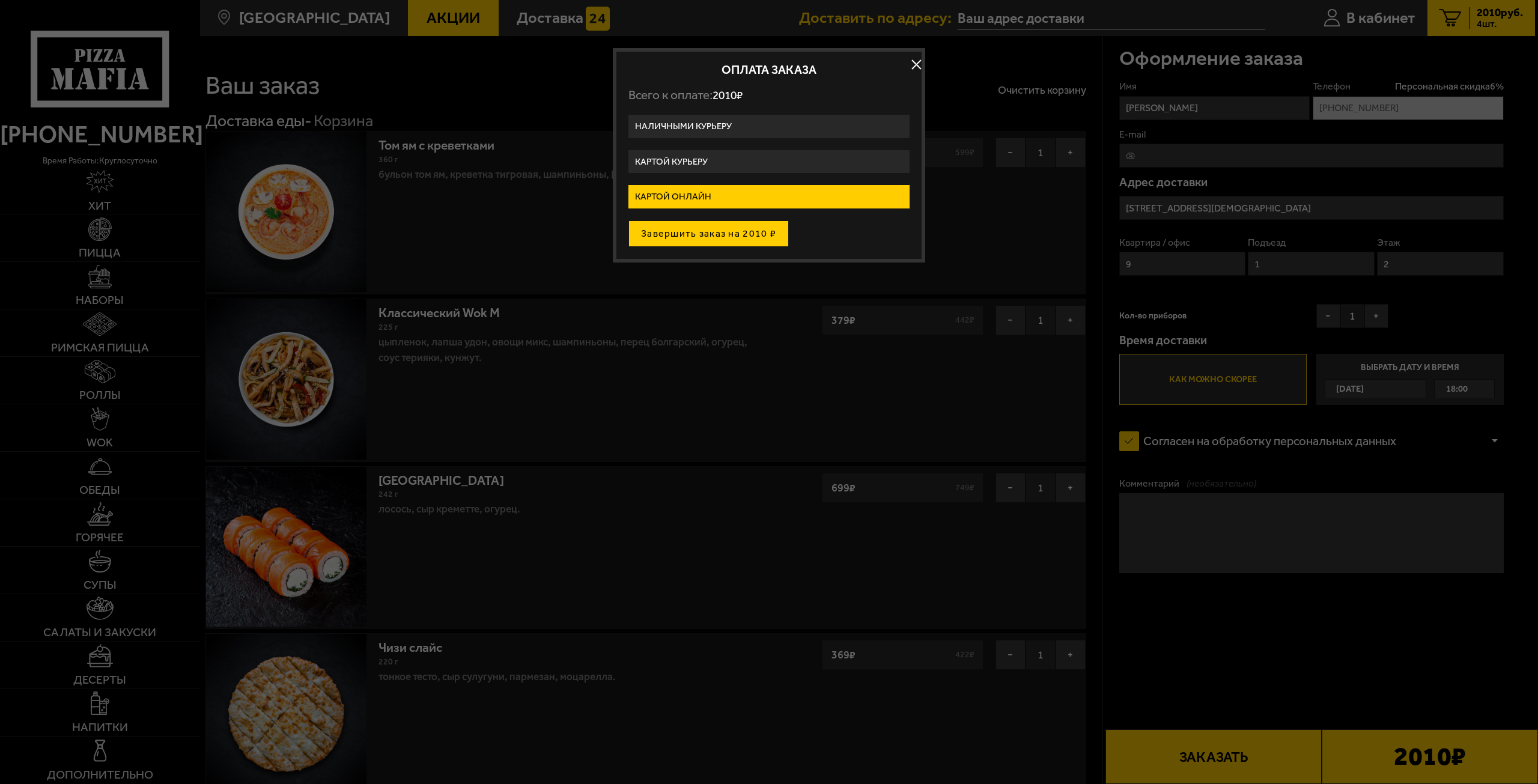
click at [767, 236] on button "Завершить заказ на 2010 ₽" at bounding box center [709, 233] width 161 height 26
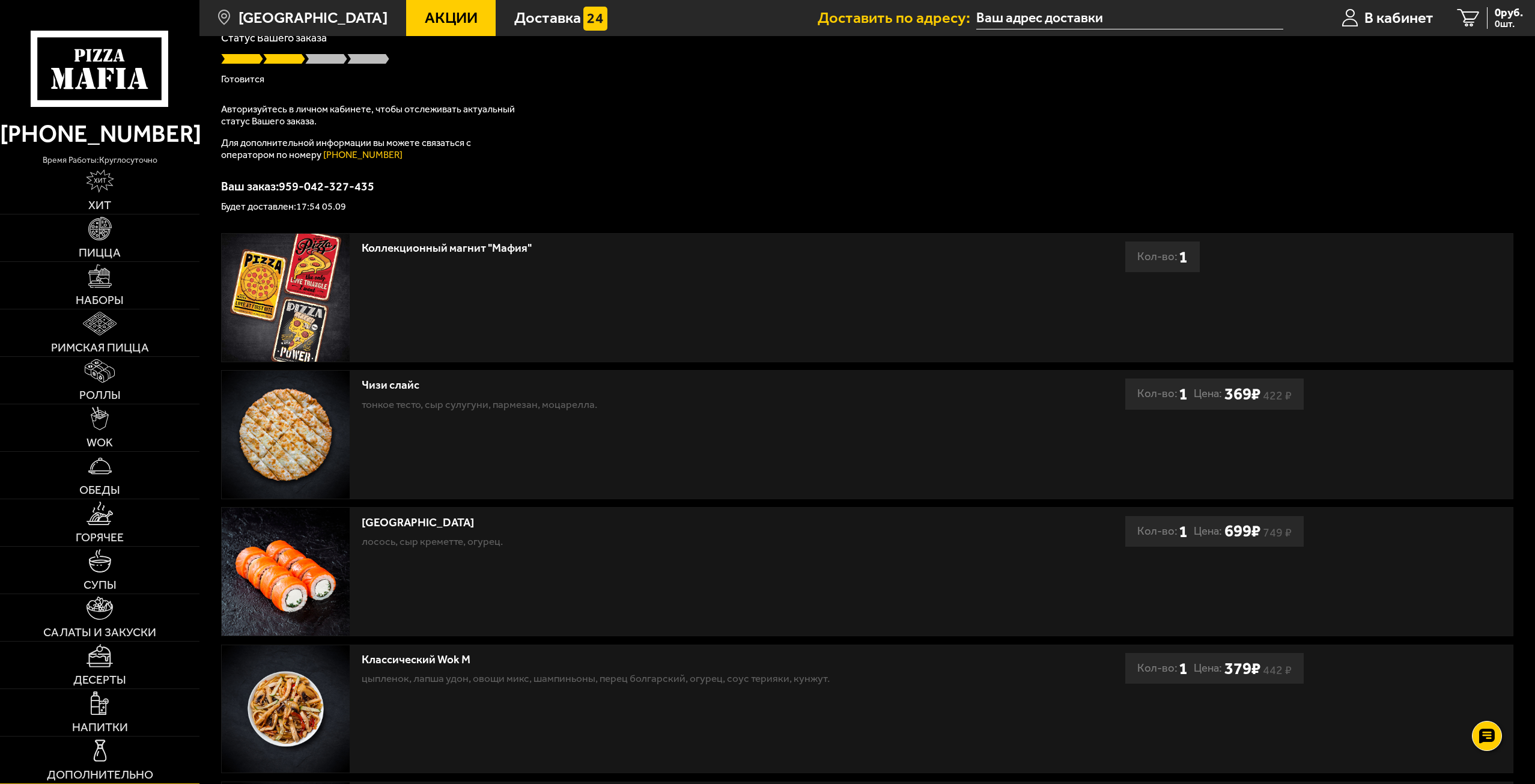
scroll to position [120, 0]
click at [128, 774] on span "Дополнительно" at bounding box center [100, 774] width 107 height 12
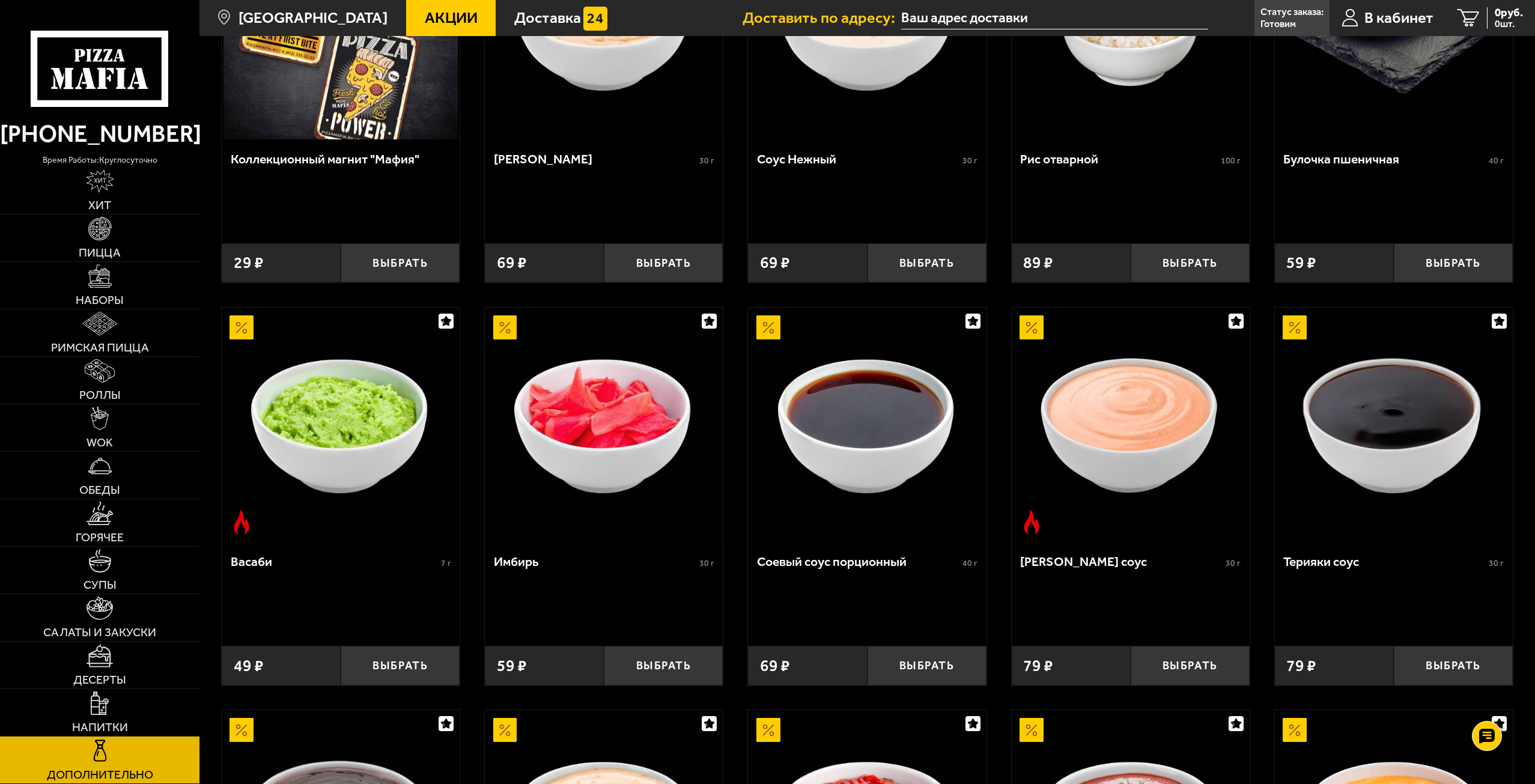
scroll to position [301, 0]
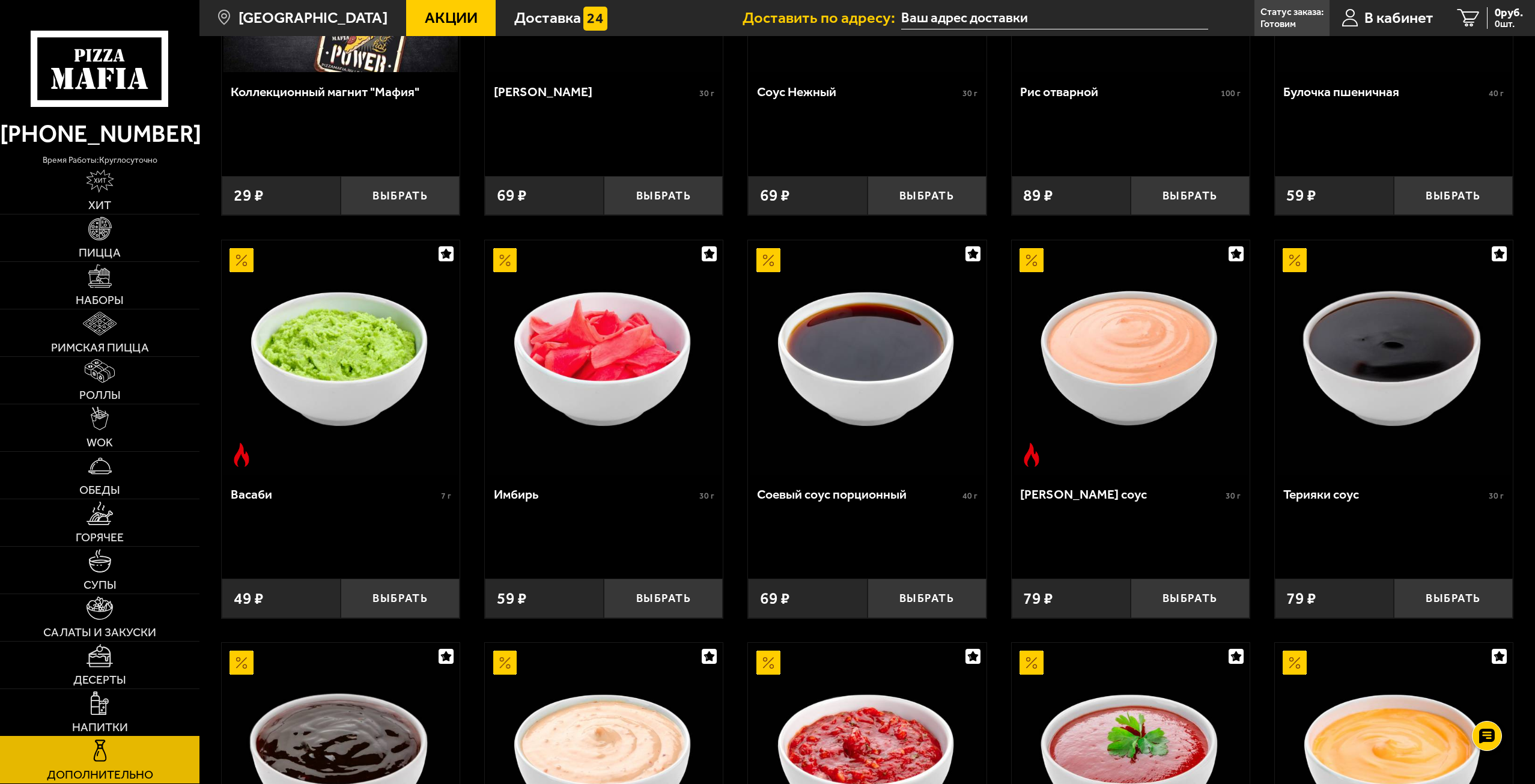
click at [97, 691] on link "Напитки" at bounding box center [99, 712] width 200 height 47
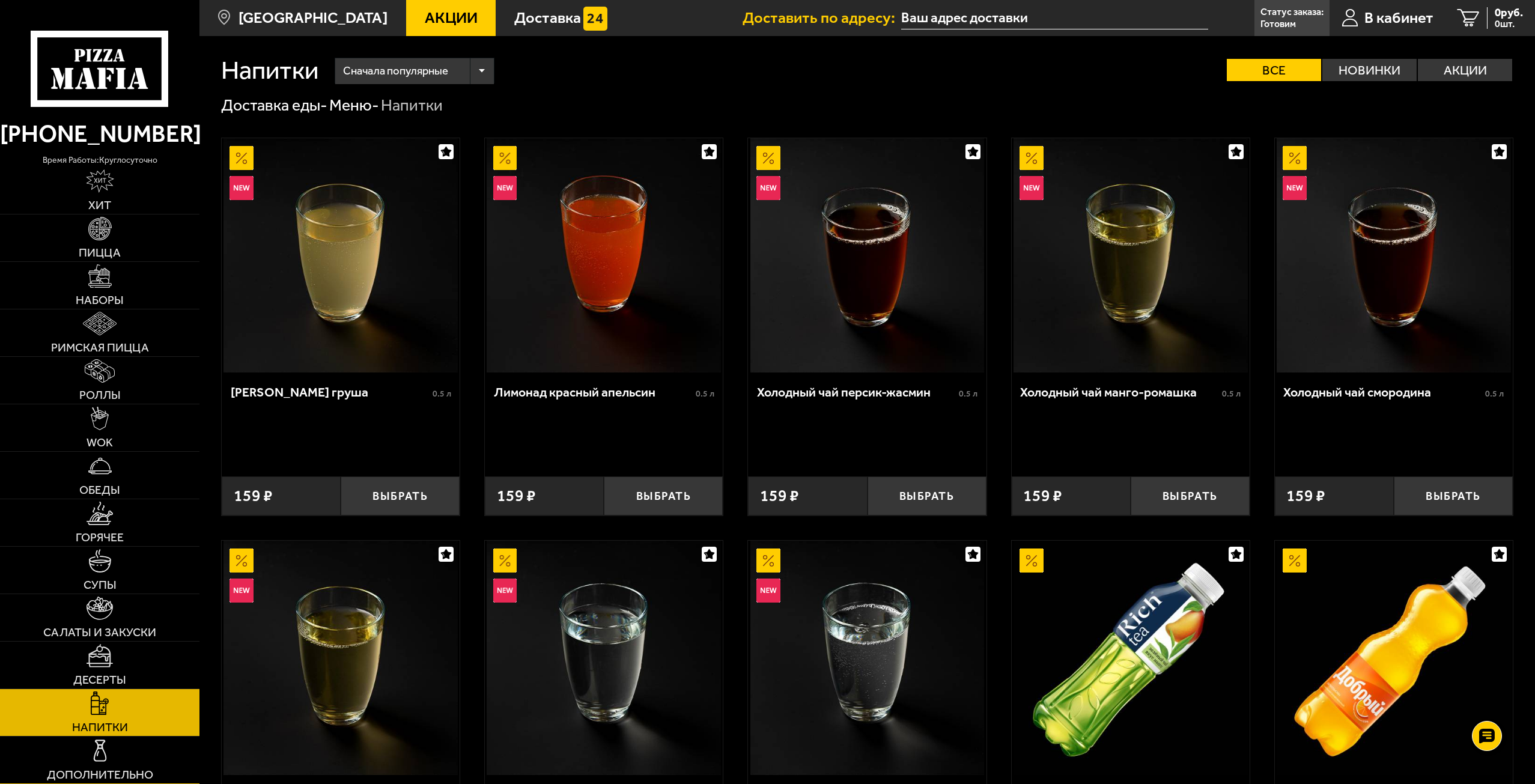
click at [125, 753] on link "Дополнительно" at bounding box center [99, 759] width 200 height 47
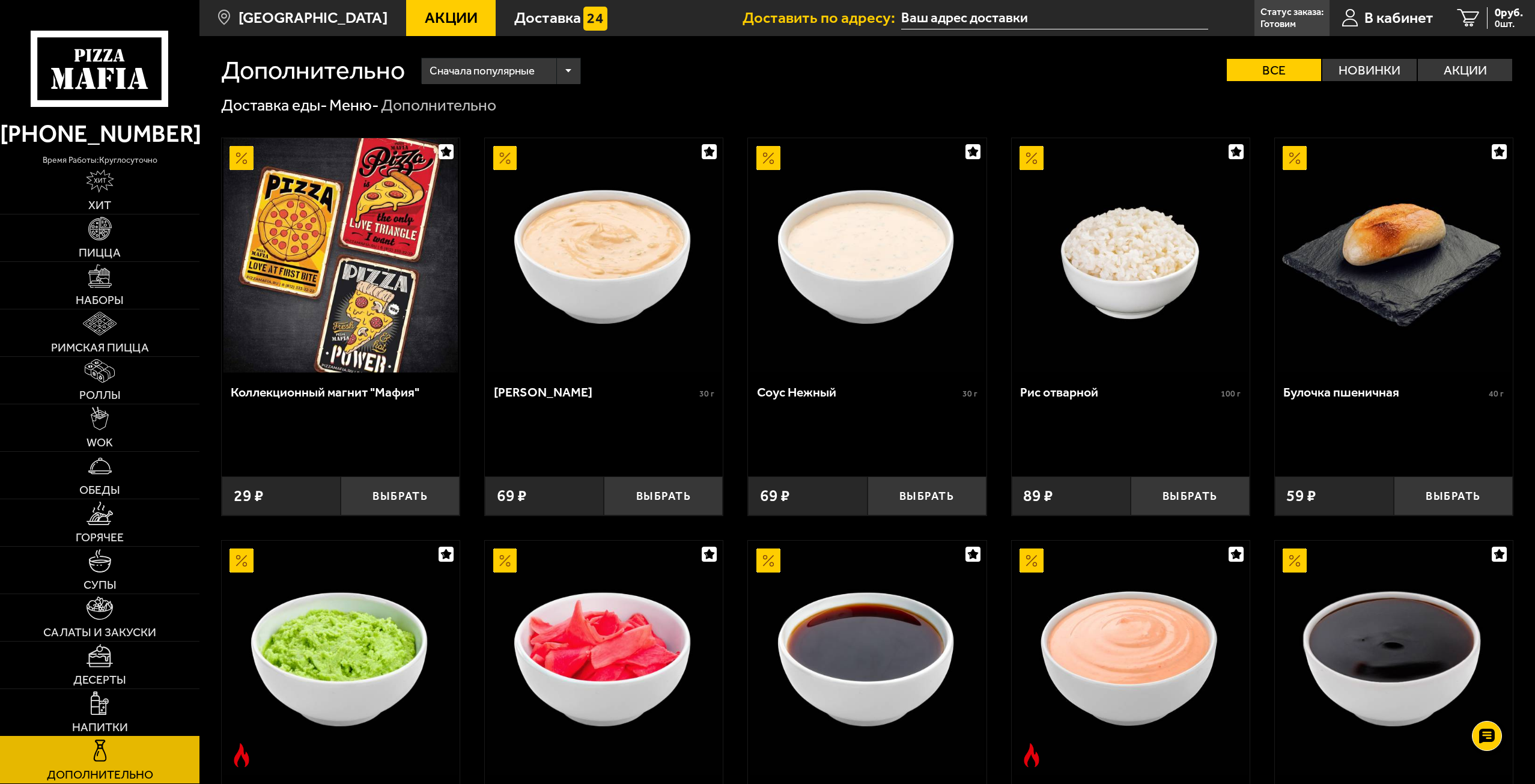
click at [138, 693] on link "Напитки" at bounding box center [99, 712] width 200 height 47
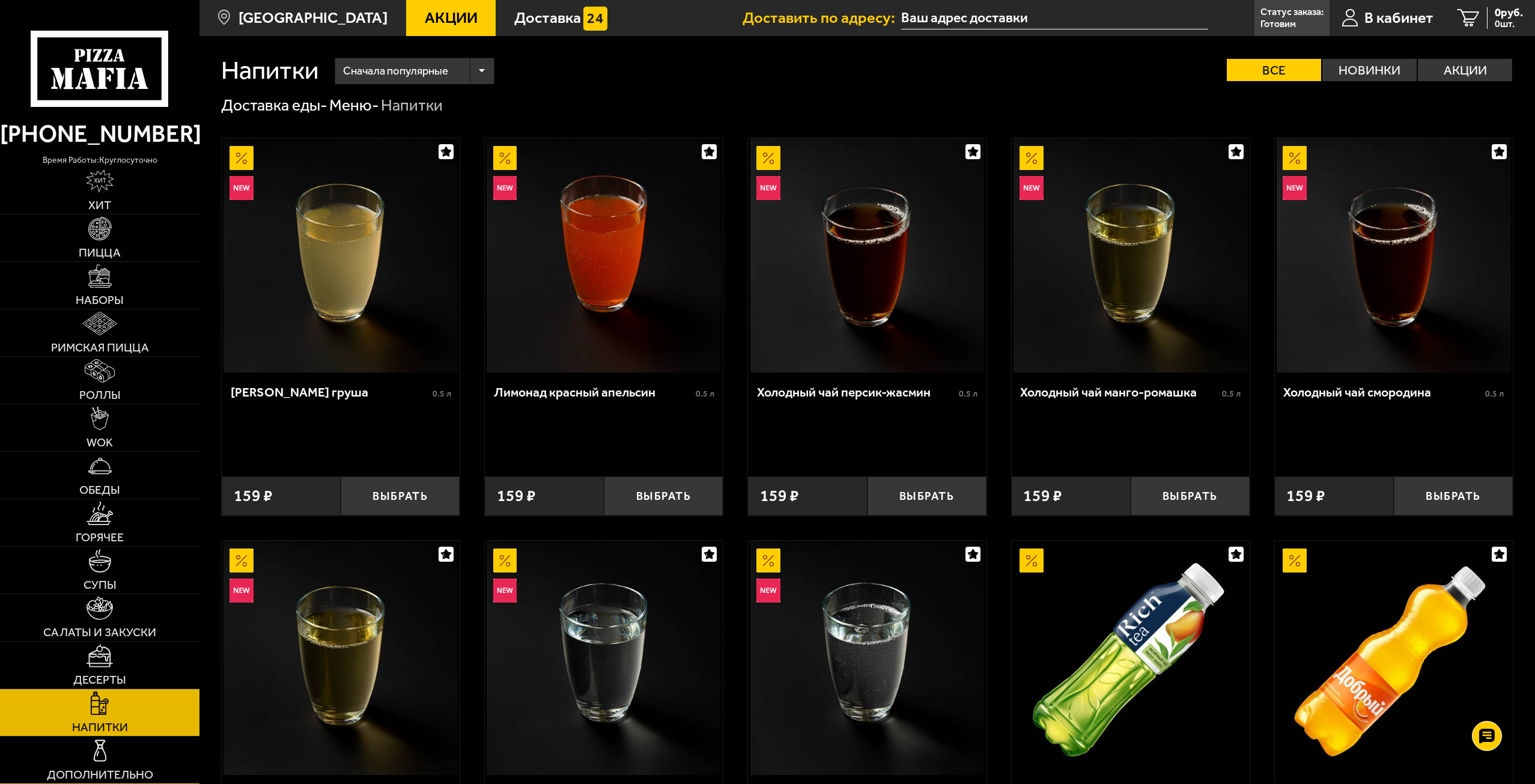
click at [149, 735] on ul "Хит Пицца Наборы Римская пицца Роллы WOK Обеды Горячее Супы Салаты и закуски Де…" at bounding box center [99, 475] width 200 height 617
click at [144, 755] on link "Дополнительно" at bounding box center [99, 759] width 200 height 47
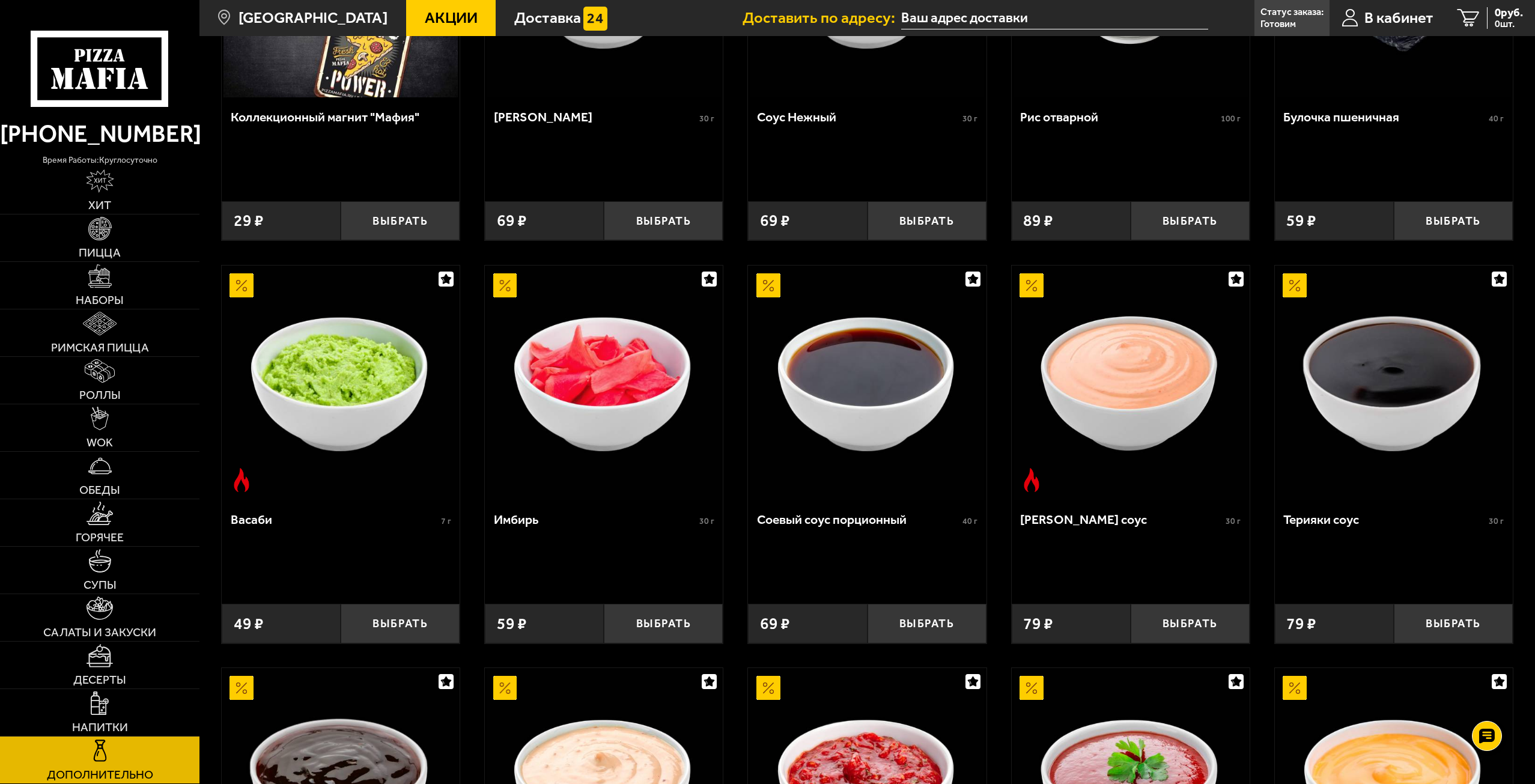
scroll to position [301, 0]
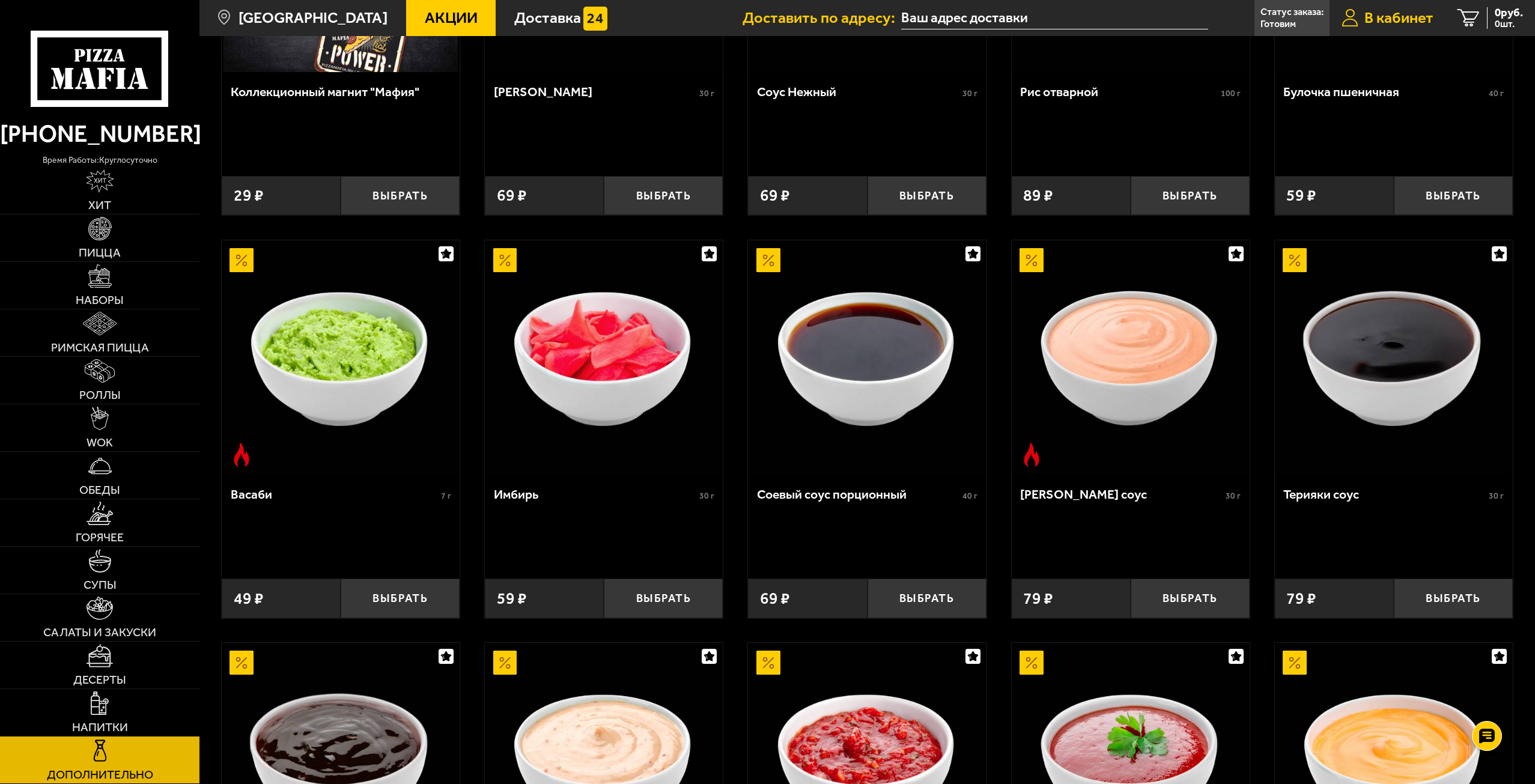
click at [1396, 14] on span "В кабинет" at bounding box center [1399, 18] width 69 height 16
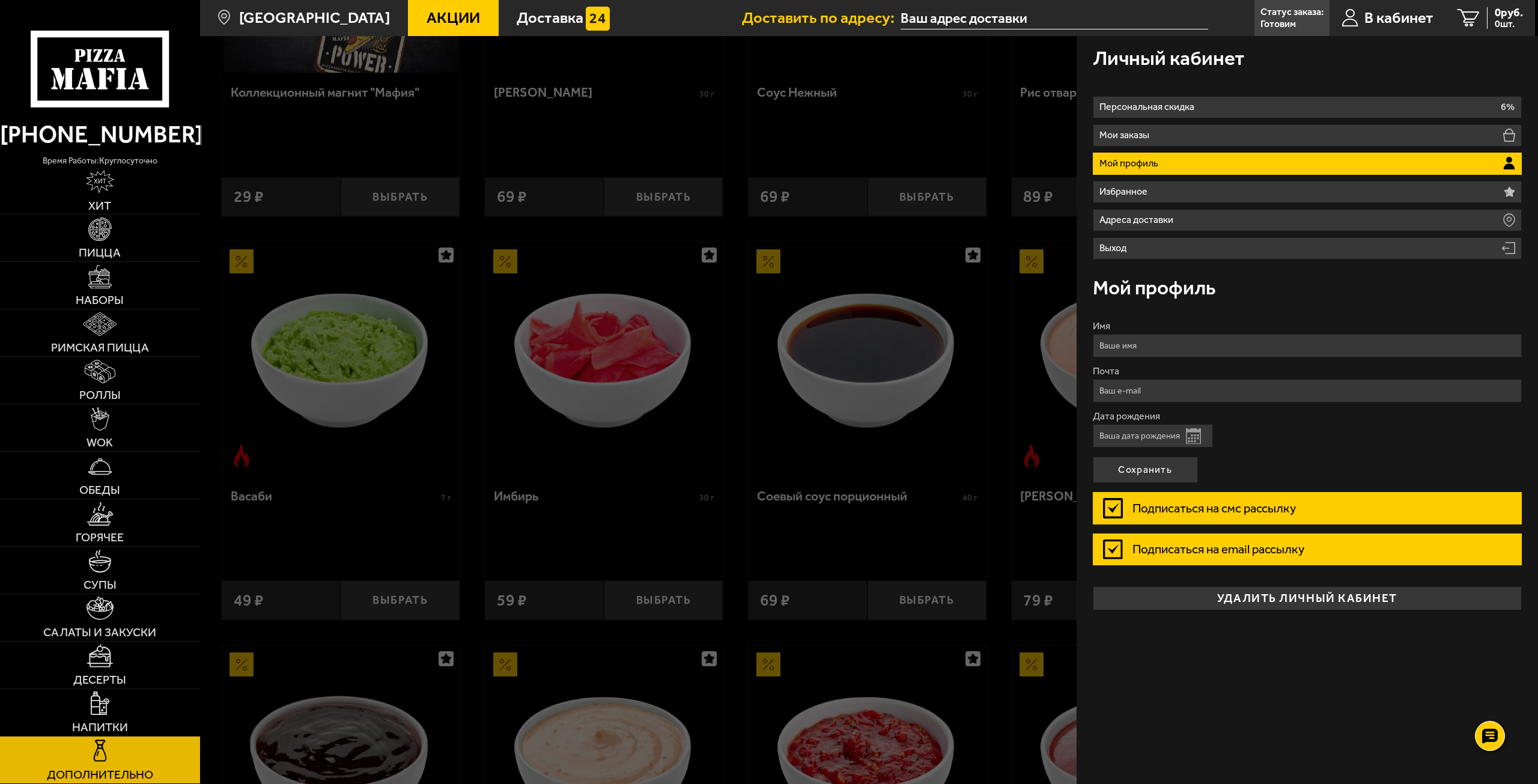
click at [310, 262] on div at bounding box center [969, 428] width 1538 height 784
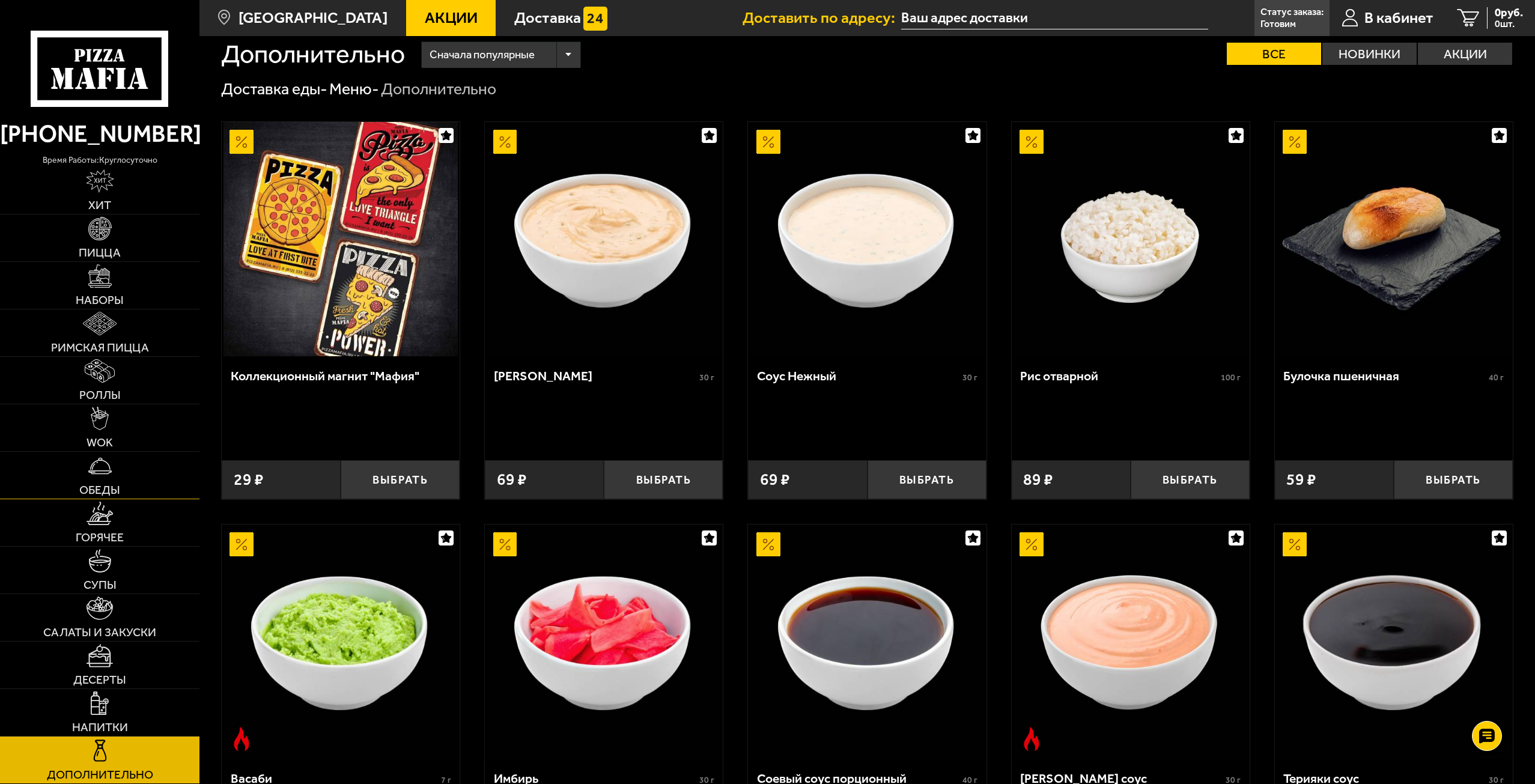
scroll to position [0, 0]
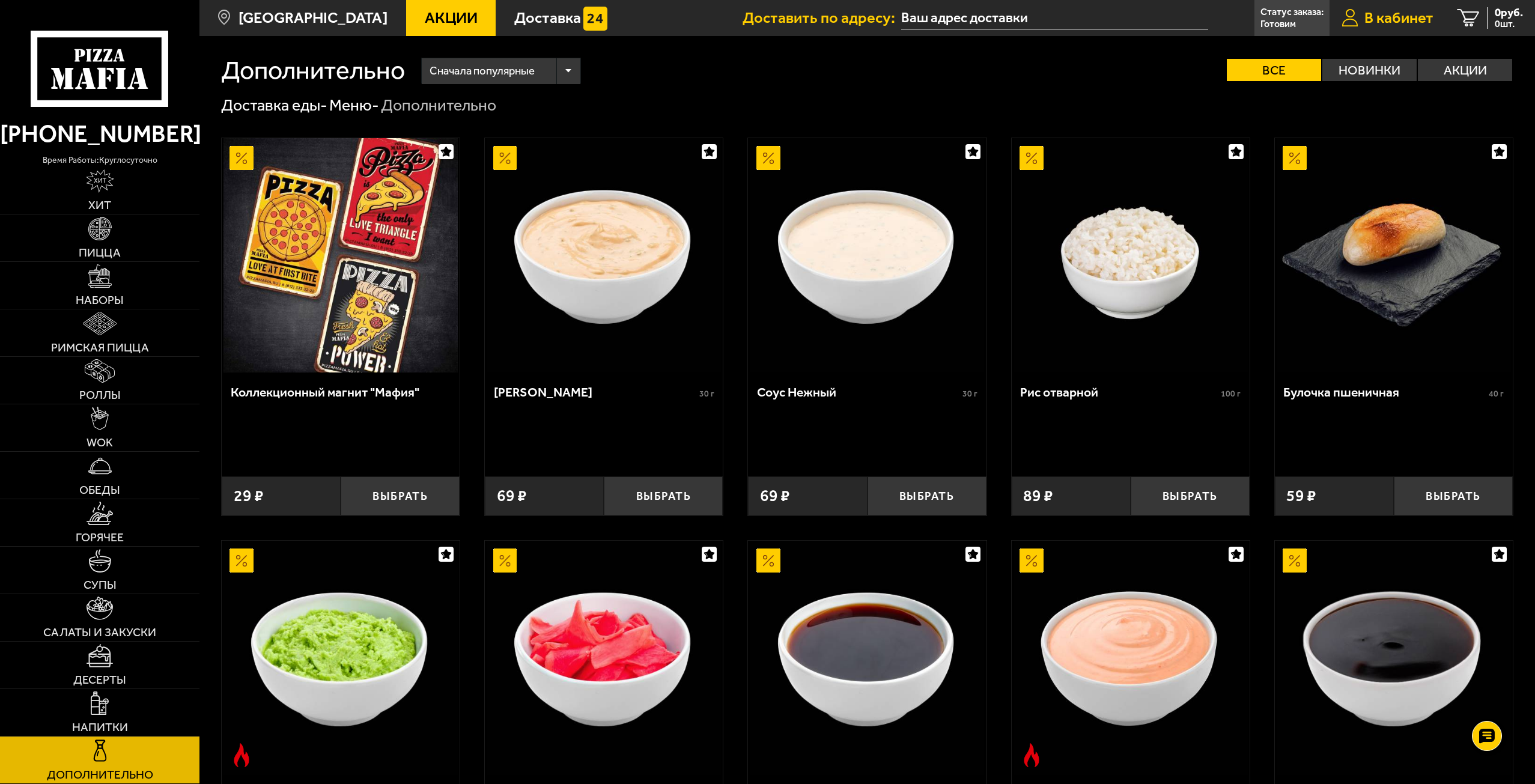
click at [1350, 16] on icon at bounding box center [1350, 17] width 17 height 18
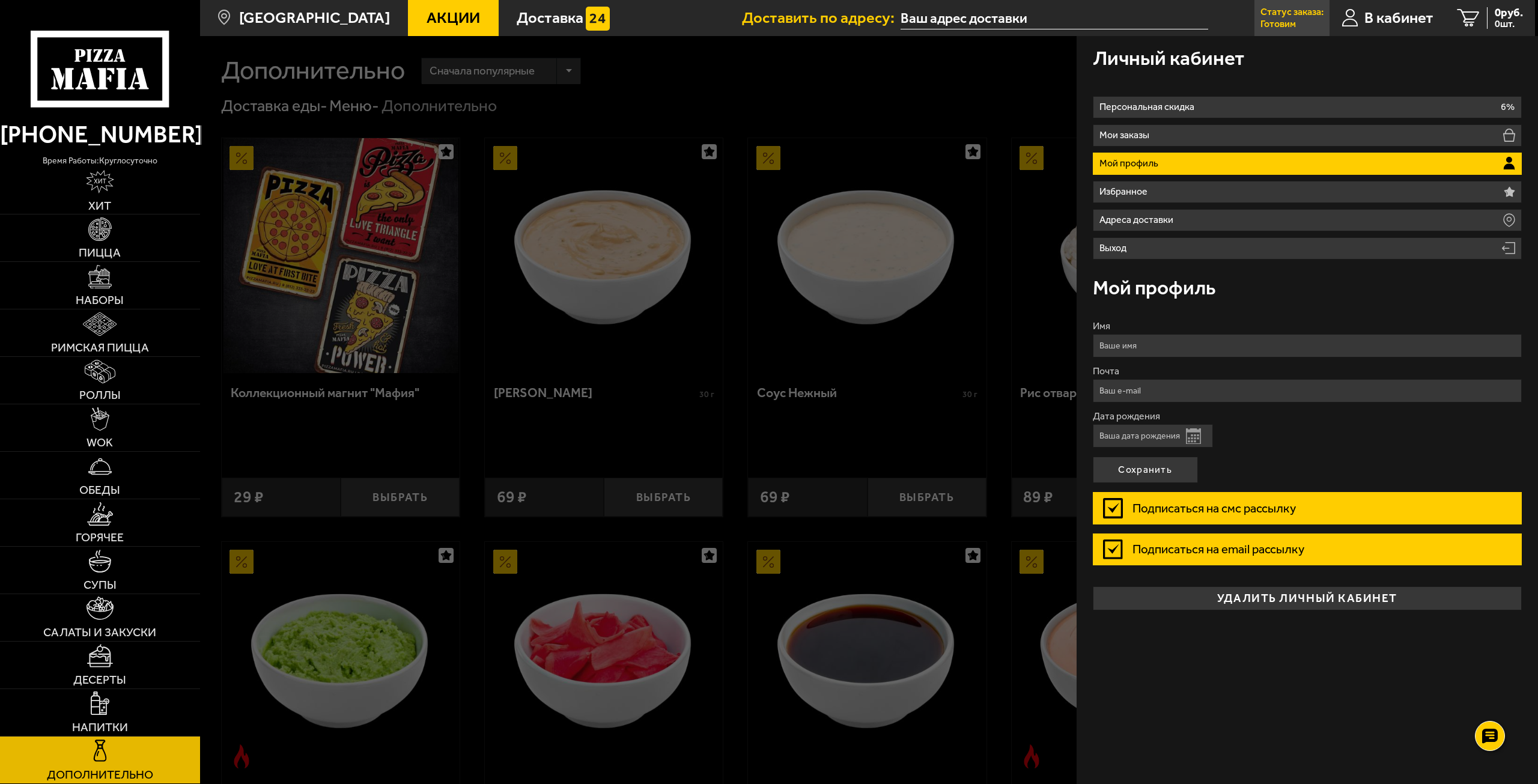
click at [1291, 19] on p "Готовим" at bounding box center [1278, 24] width 36 height 10
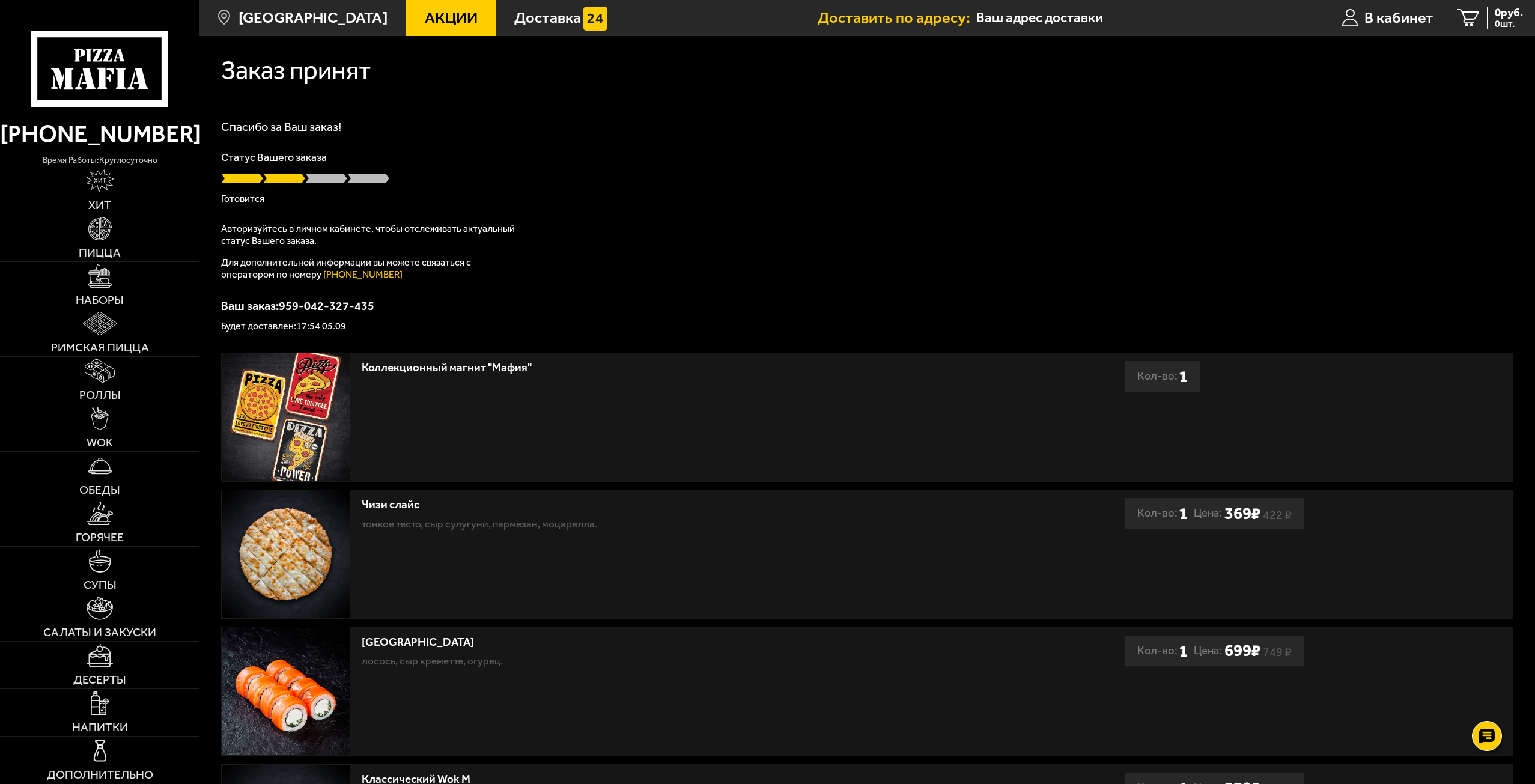
click at [398, 375] on div "Коллекционный магнит "Мафия"" at bounding box center [665, 367] width 606 height 14
drag, startPoint x: 398, startPoint y: 375, endPoint x: 554, endPoint y: 378, distance: 156.0
click at [552, 377] on div "Коллекционный магнит "Мафия"" at bounding box center [665, 366] width 606 height 25
click at [555, 378] on div "Коллекционный магнит "Мафия"" at bounding box center [665, 366] width 606 height 25
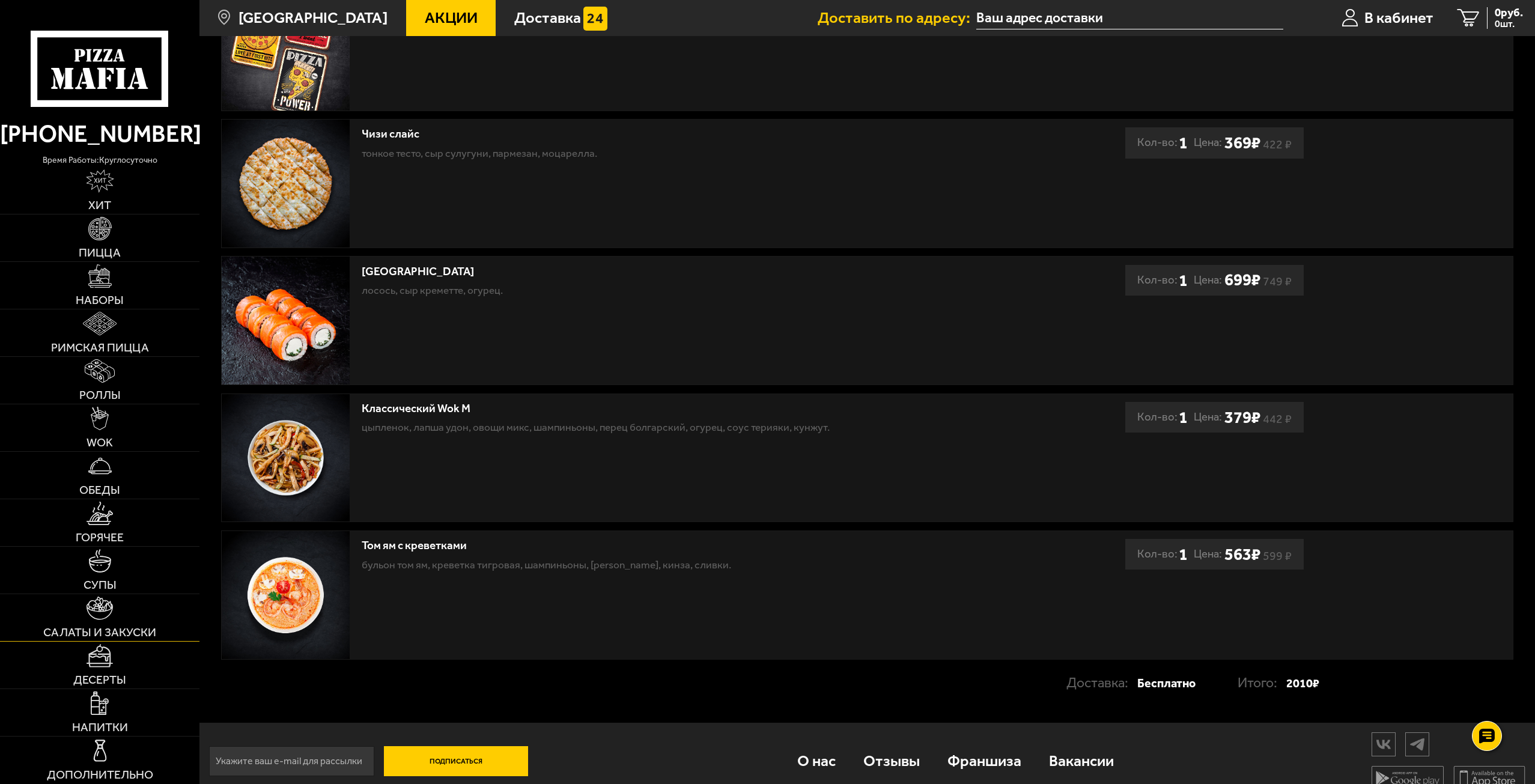
scroll to position [388, 0]
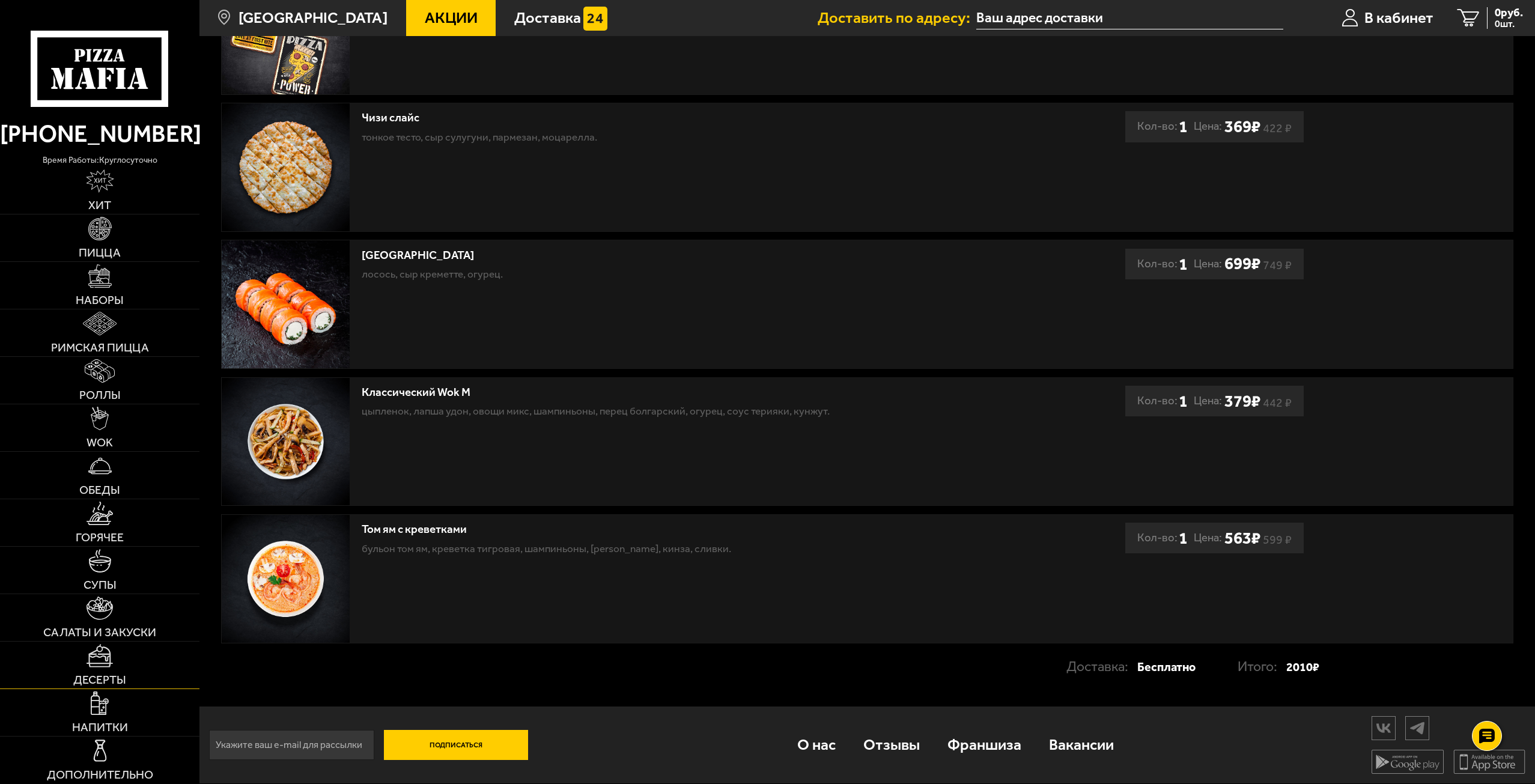
click at [115, 647] on link "Десерты" at bounding box center [99, 665] width 200 height 47
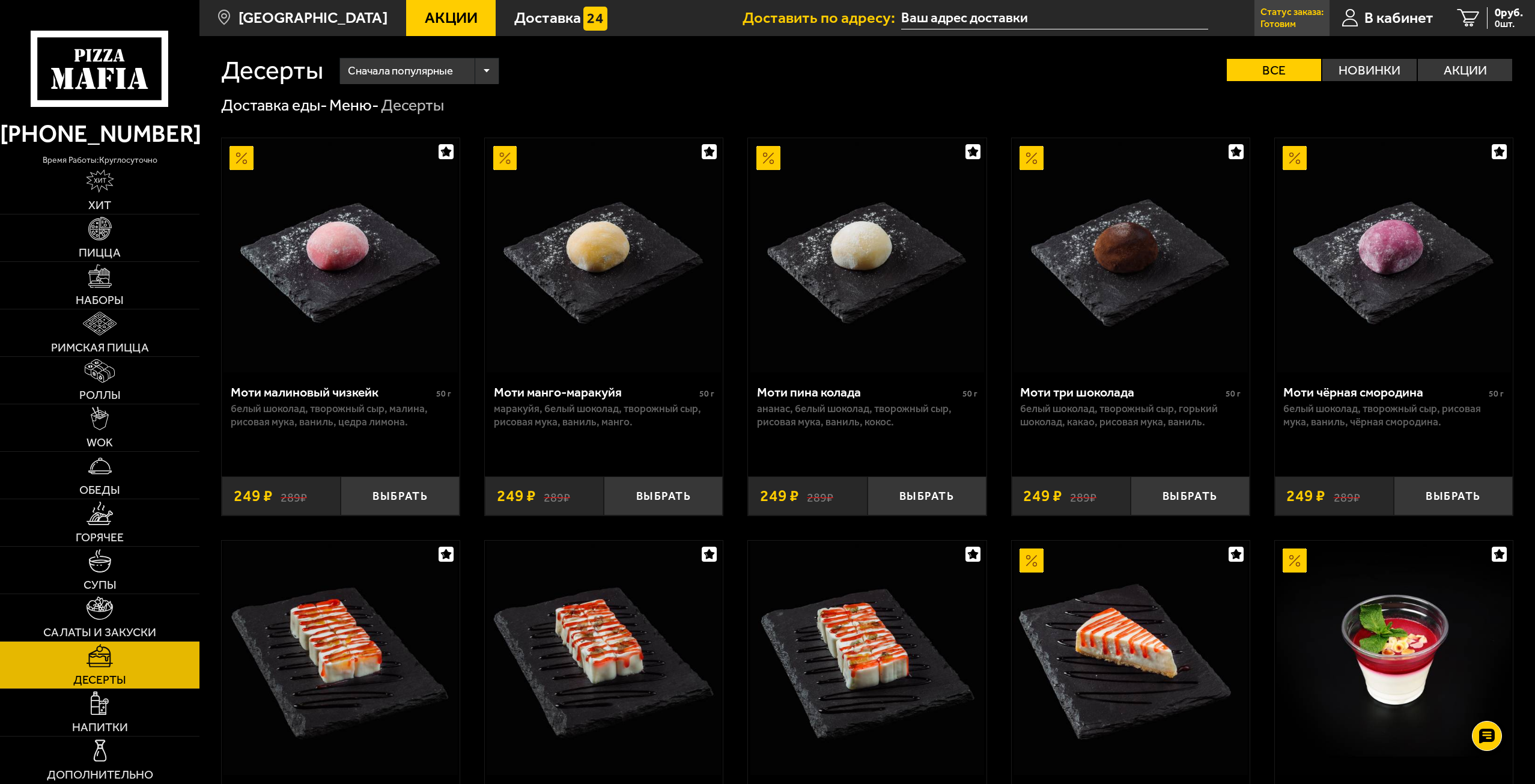
click at [1269, 17] on p "Статус заказа:" at bounding box center [1292, 12] width 63 height 10
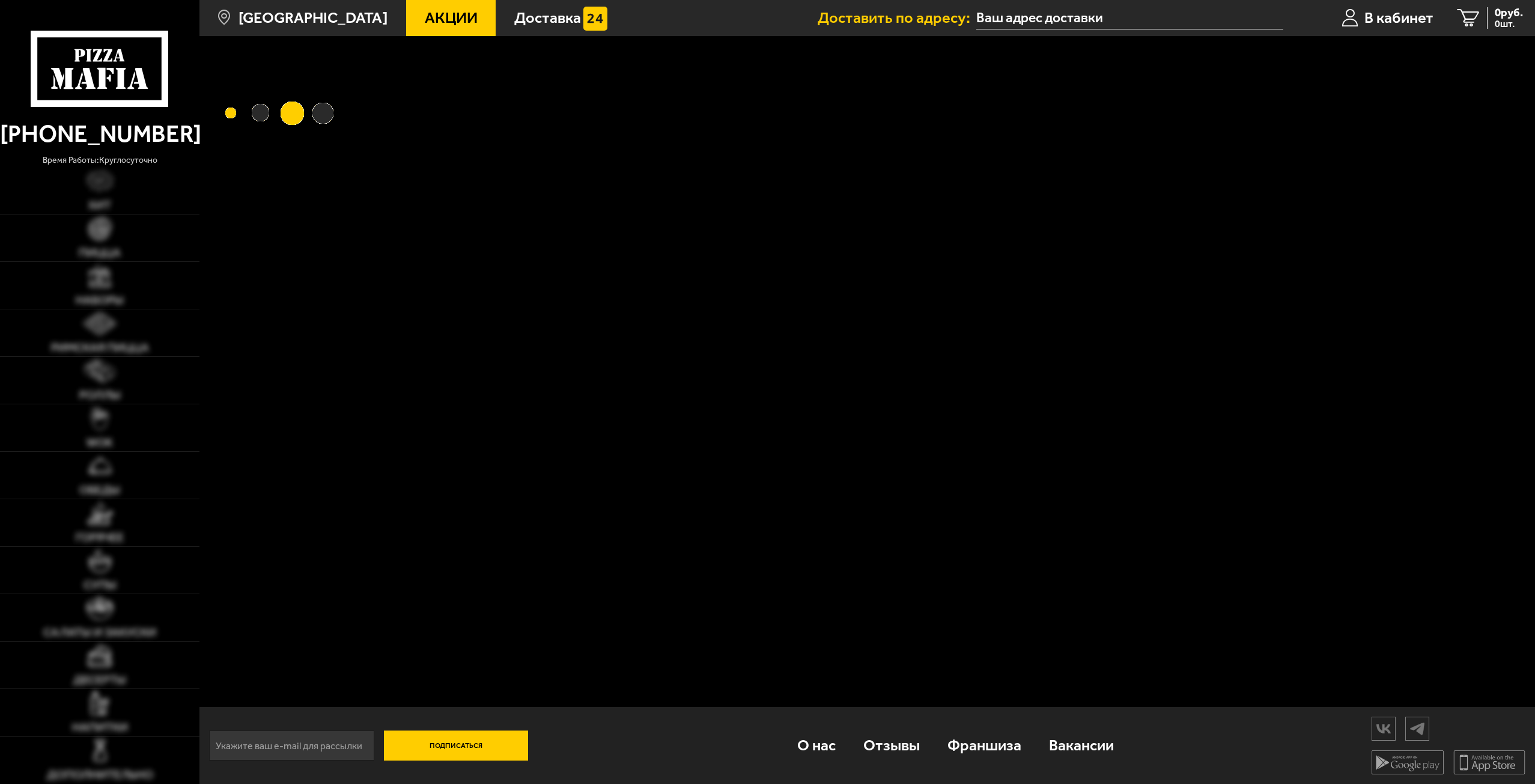
type input "[STREET_ADDRESS][DEMOGRAPHIC_DATA]"
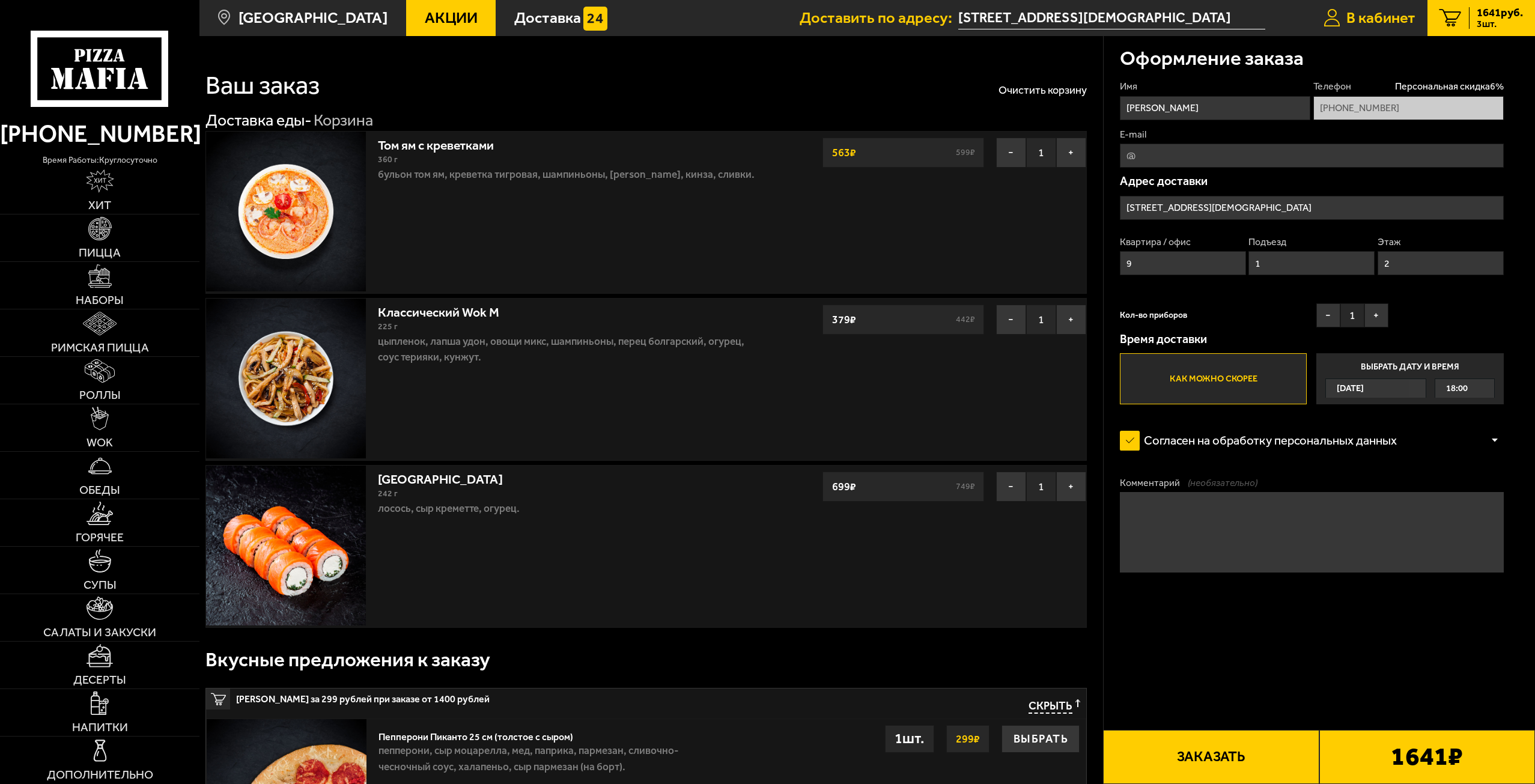
click at [1341, 15] on link "В кабинет" at bounding box center [1370, 17] width 116 height 36
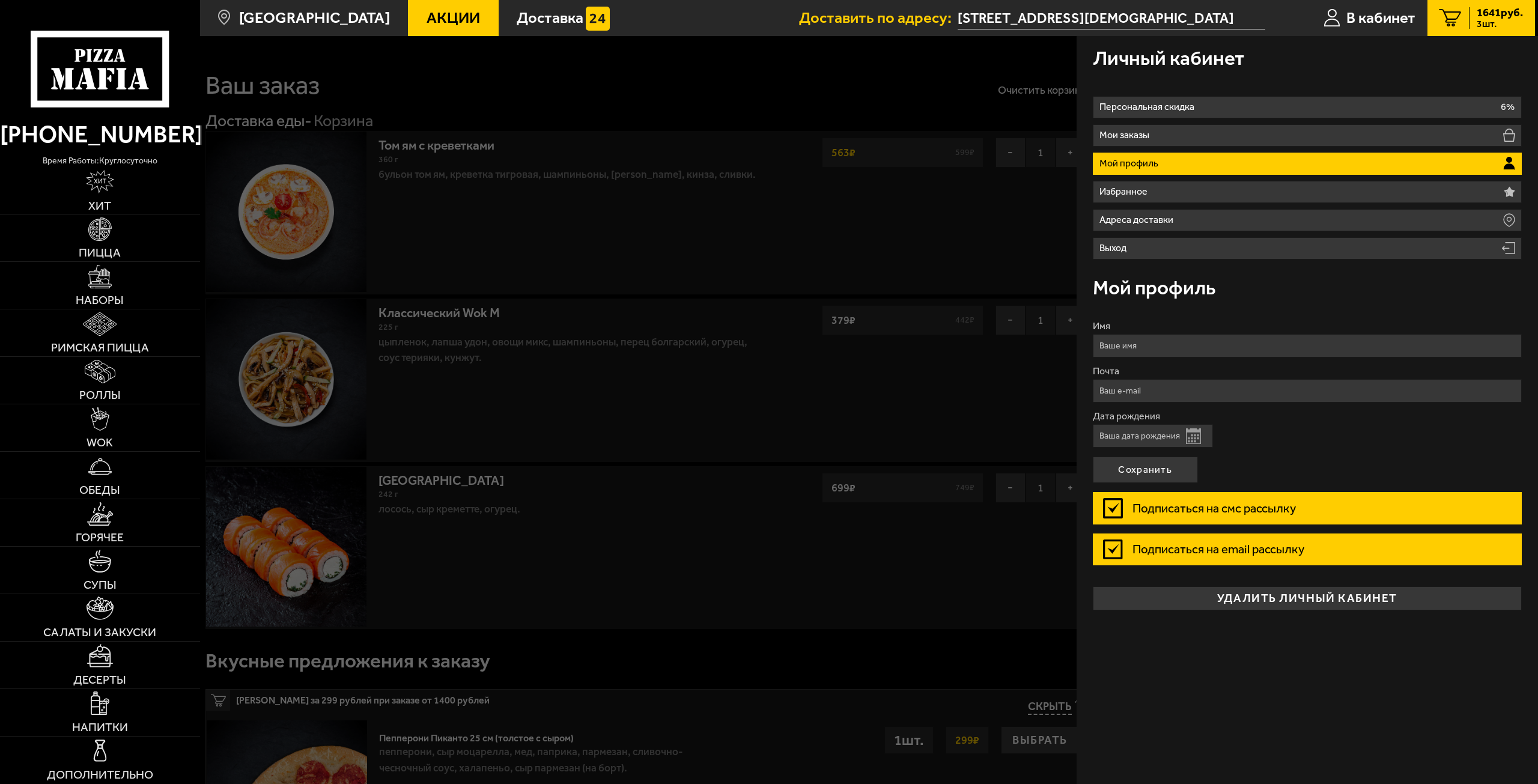
click at [911, 161] on div at bounding box center [969, 428] width 1538 height 784
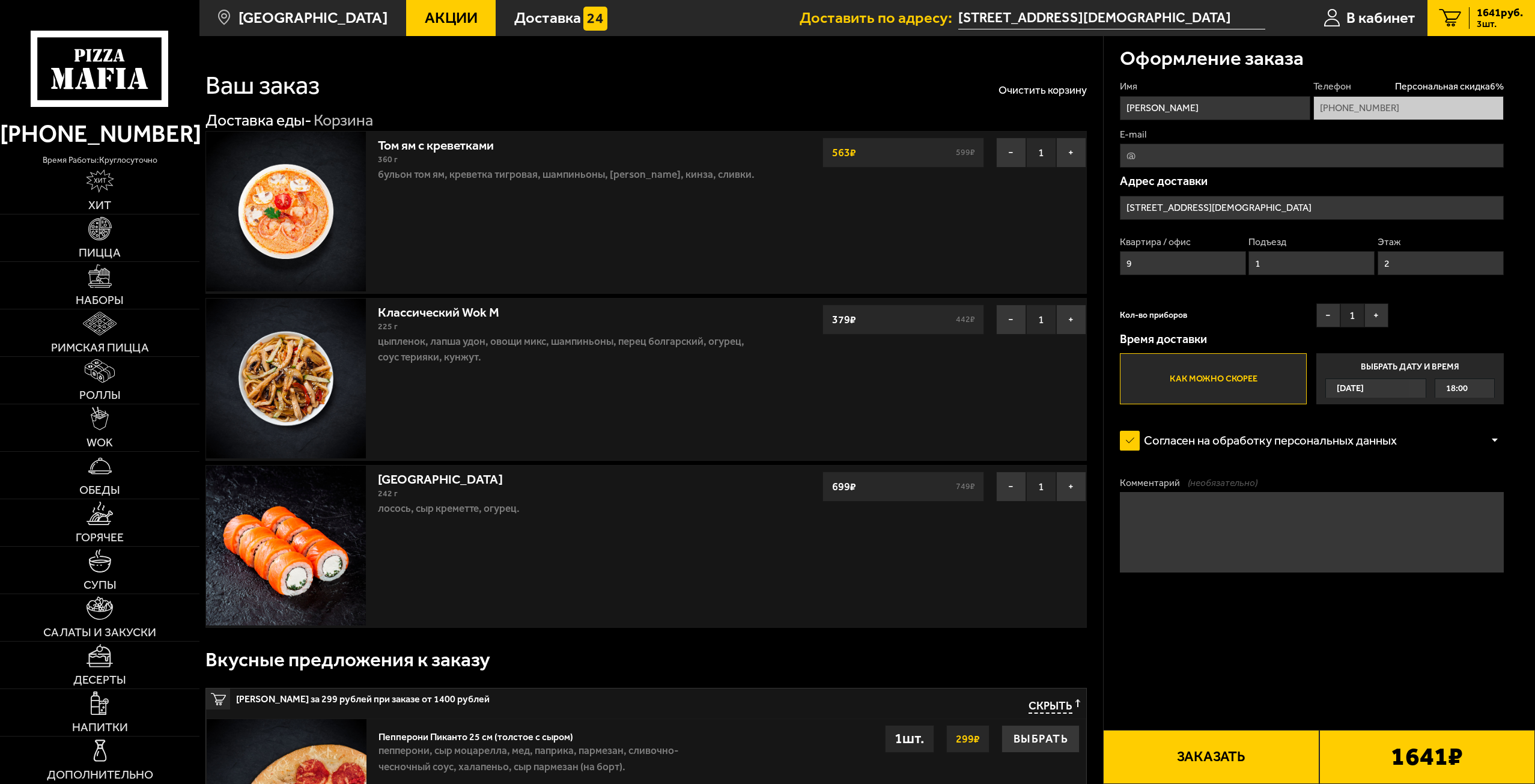
click at [122, 32] on use at bounding box center [99, 69] width 138 height 76
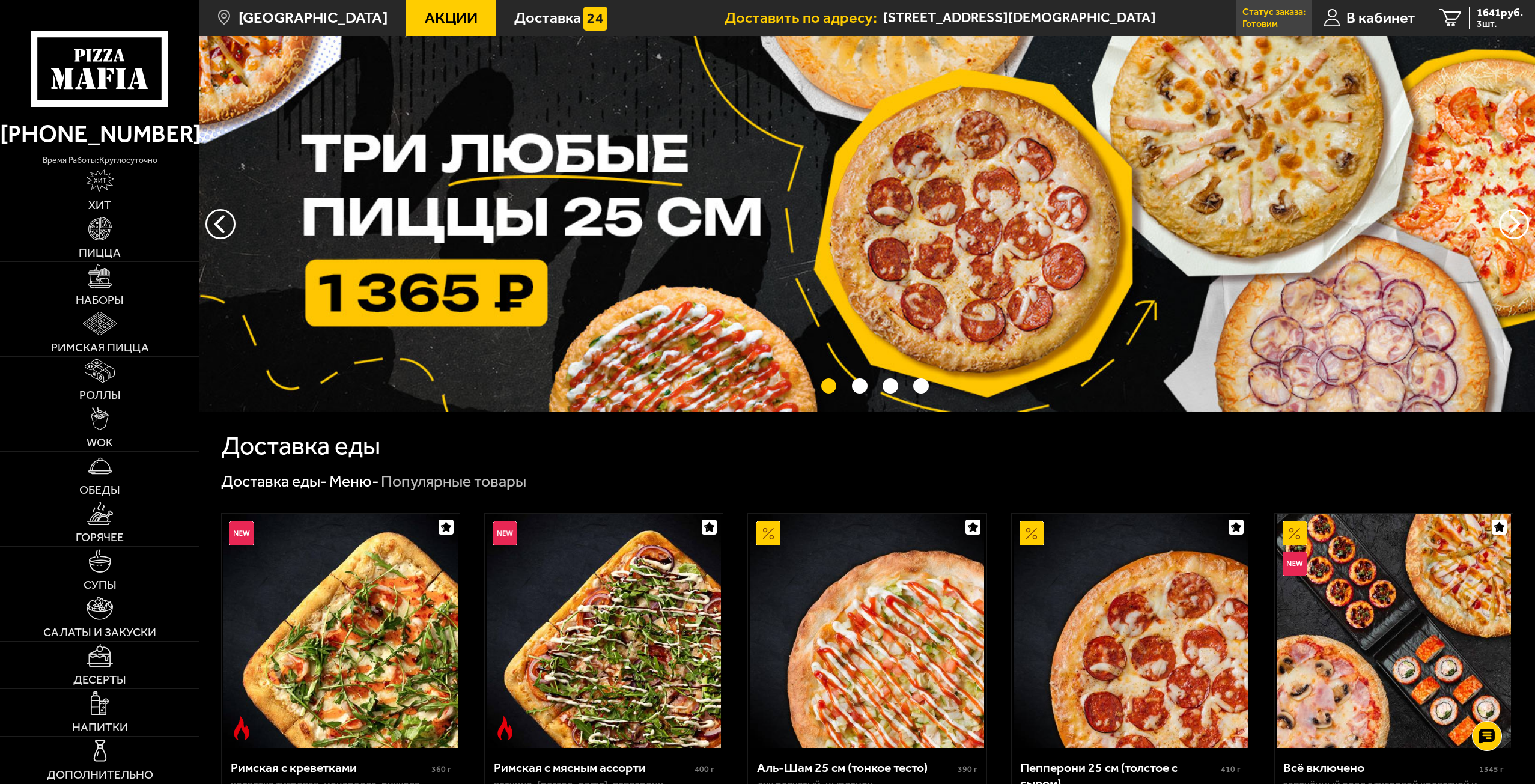
click at [1278, 18] on link "Статус заказа: [PERSON_NAME]" at bounding box center [1274, 17] width 75 height 36
